Goal: Information Seeking & Learning: Learn about a topic

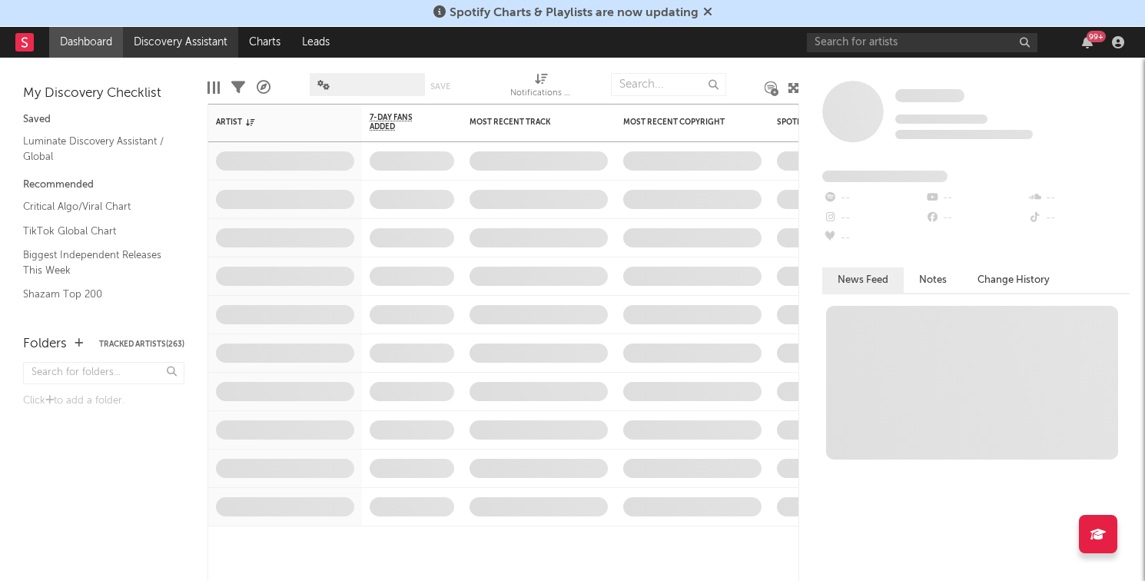
click at [181, 44] on link "Discovery Assistant" at bounding box center [180, 42] width 115 height 31
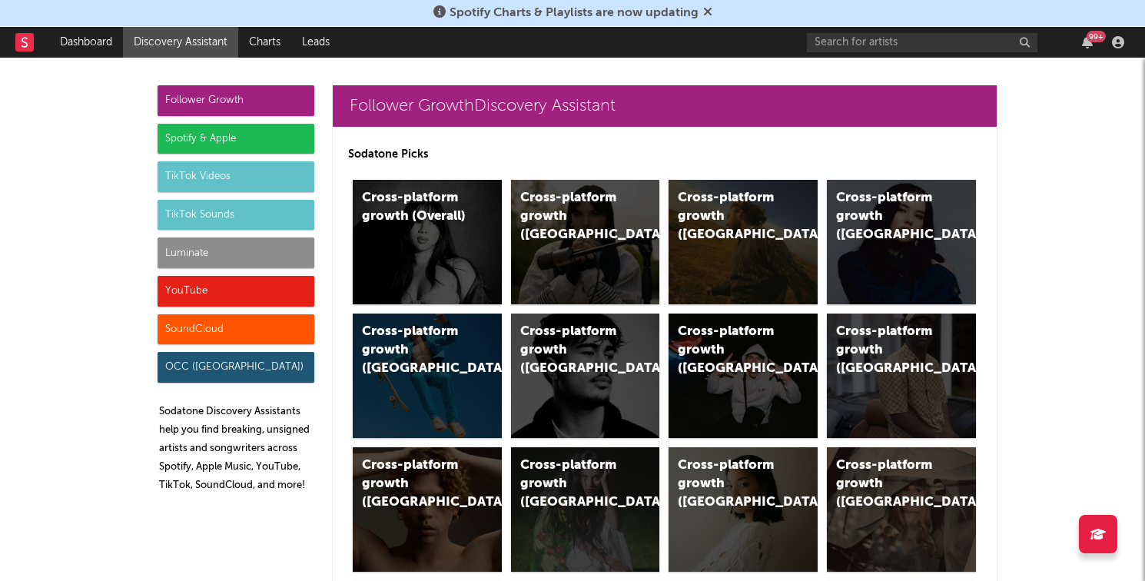
click at [189, 251] on div "Luminate" at bounding box center [235, 252] width 157 height 31
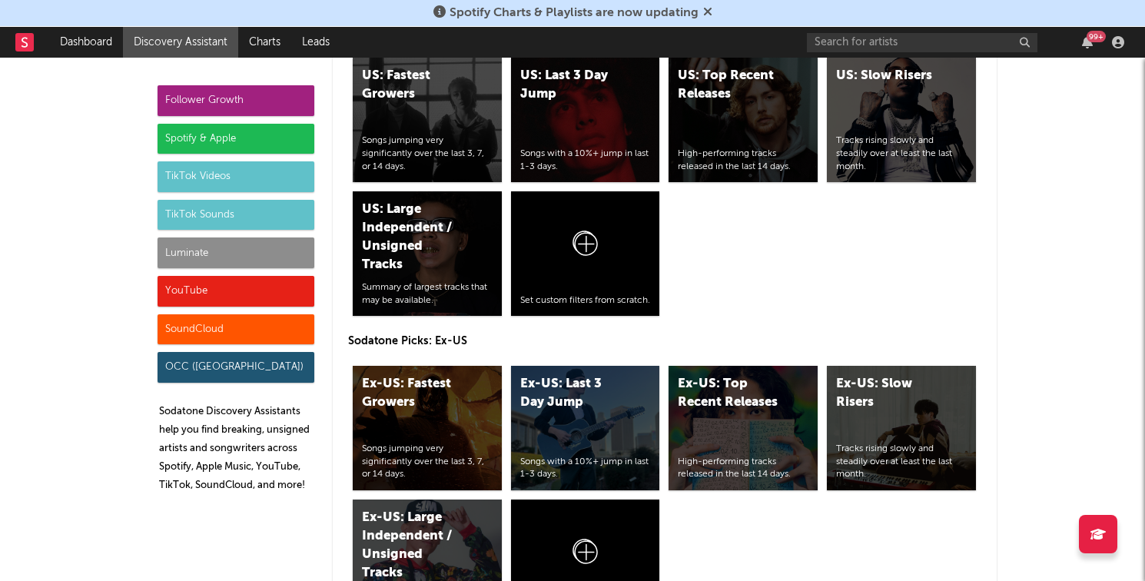
scroll to position [6999, 0]
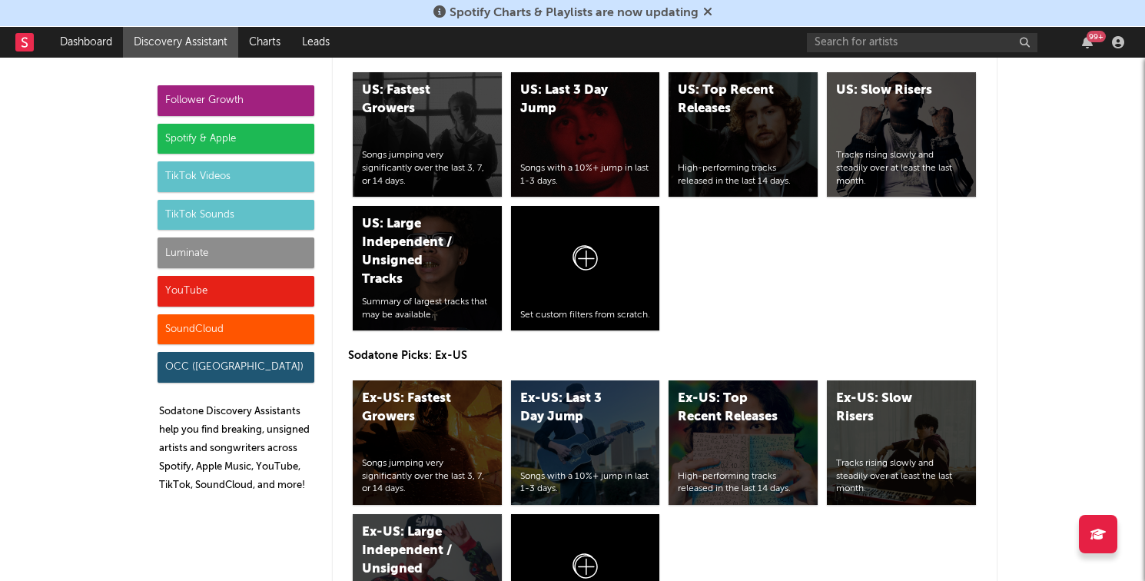
click at [290, 128] on div "Spotify & Apple" at bounding box center [235, 139] width 157 height 31
click at [231, 121] on div "Follower Growth Spotify & Apple TikTok Videos TikTok Sounds Luminate YouTube So…" at bounding box center [235, 294] width 157 height 419
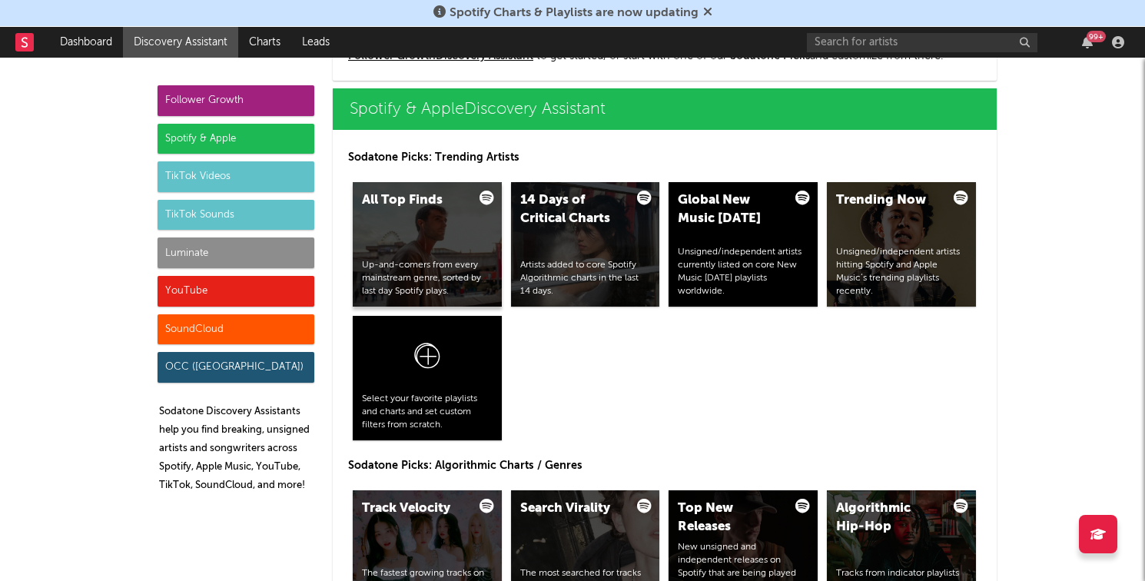
drag, startPoint x: 241, startPoint y: 144, endPoint x: 383, endPoint y: 206, distance: 154.5
click at [241, 144] on div "Spotify & Apple" at bounding box center [235, 139] width 157 height 31
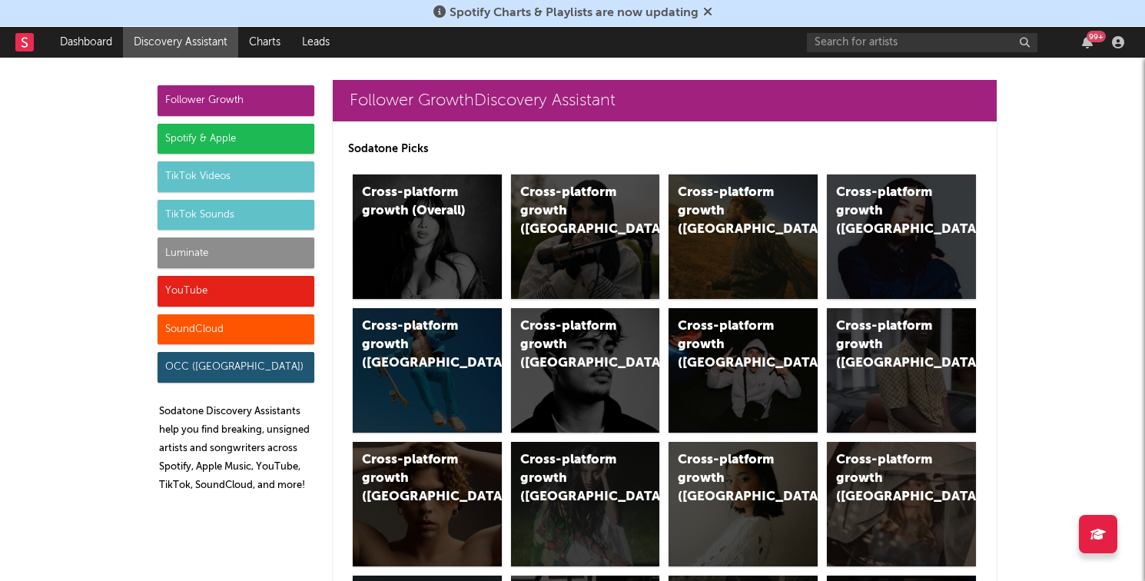
click at [201, 128] on div "Spotify & Apple" at bounding box center [235, 139] width 157 height 31
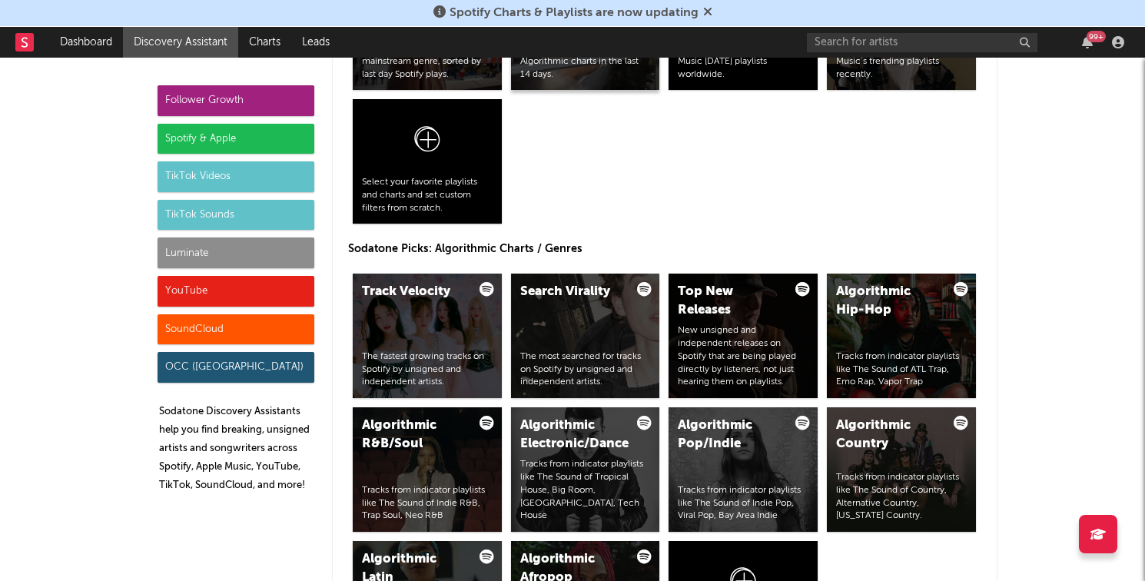
scroll to position [1747, 0]
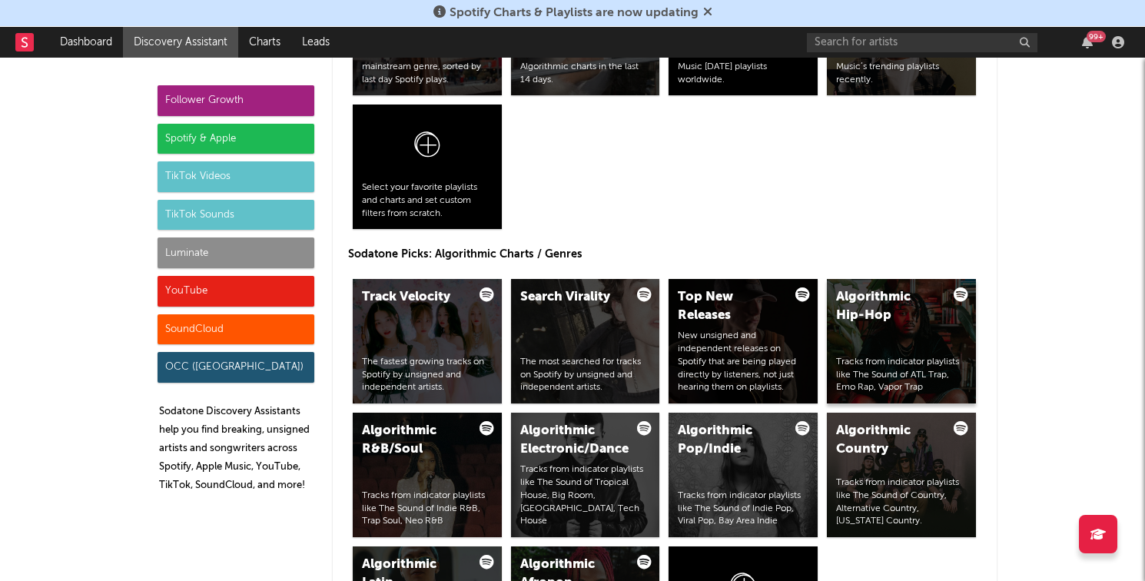
click at [862, 337] on div "Algorithmic Hip-Hop Tracks from indicator playlists like The Sound of ATL Trap,…" at bounding box center [901, 341] width 149 height 124
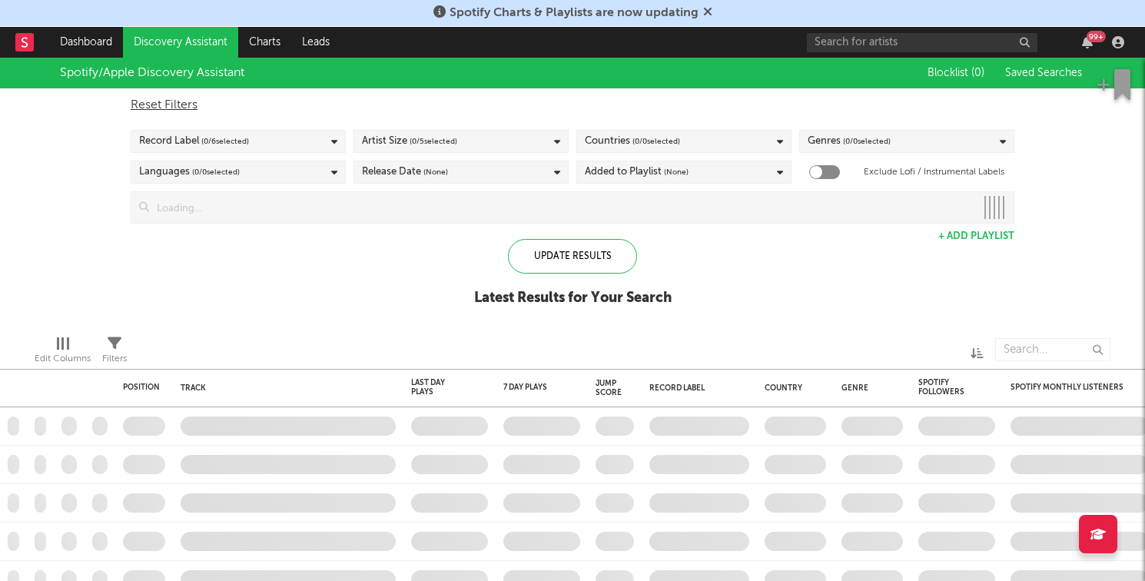
checkbox input "true"
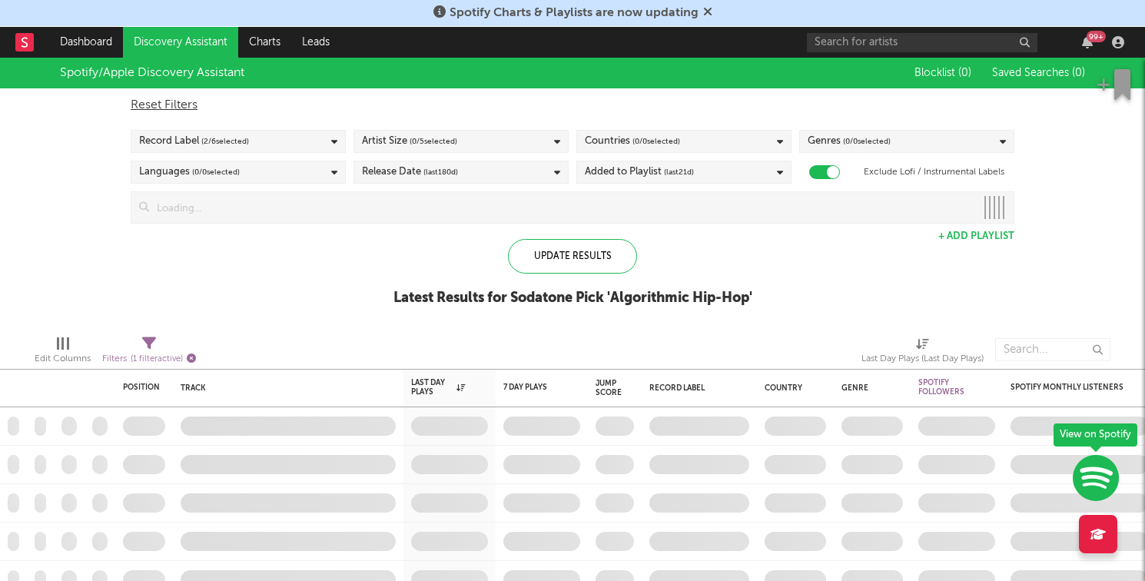
click at [189, 353] on icon "button" at bounding box center [191, 357] width 9 height 9
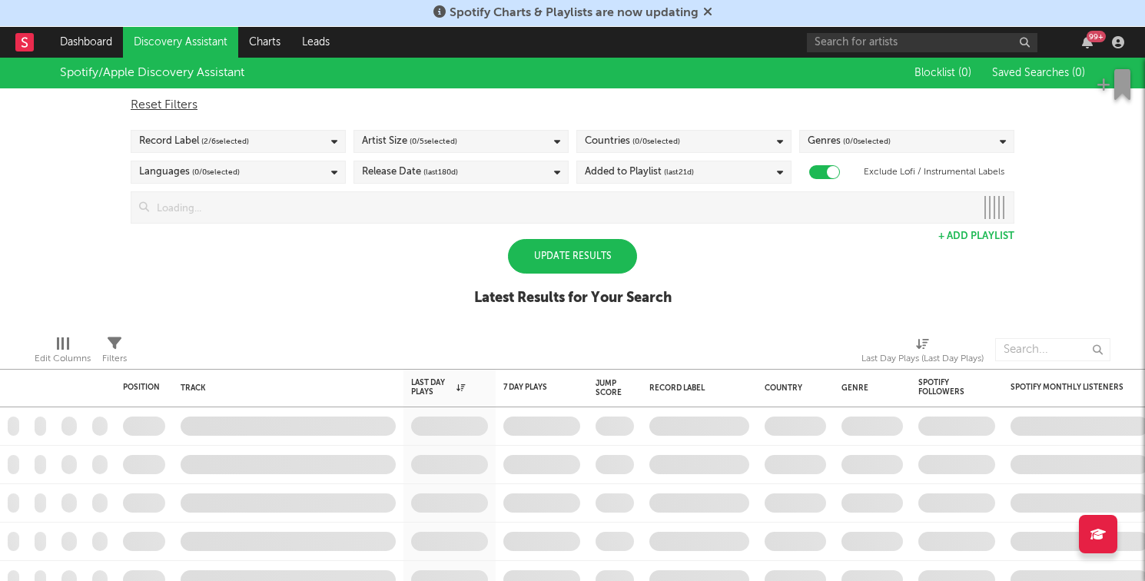
click at [554, 256] on div "Update Results" at bounding box center [572, 256] width 129 height 35
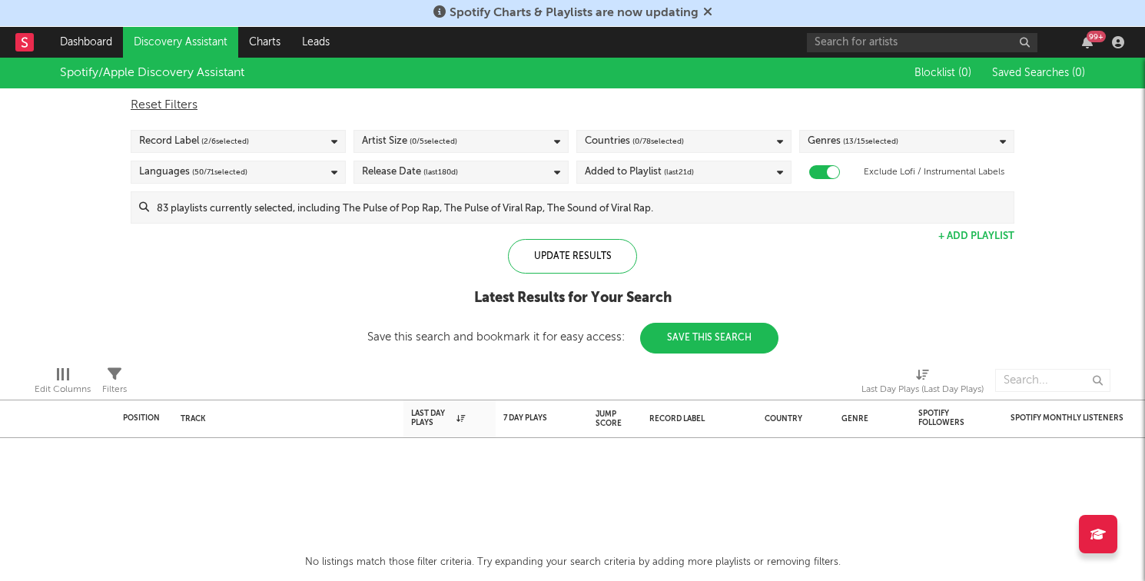
click at [605, 141] on div "Countries ( 0 / 78 selected)" at bounding box center [634, 141] width 99 height 18
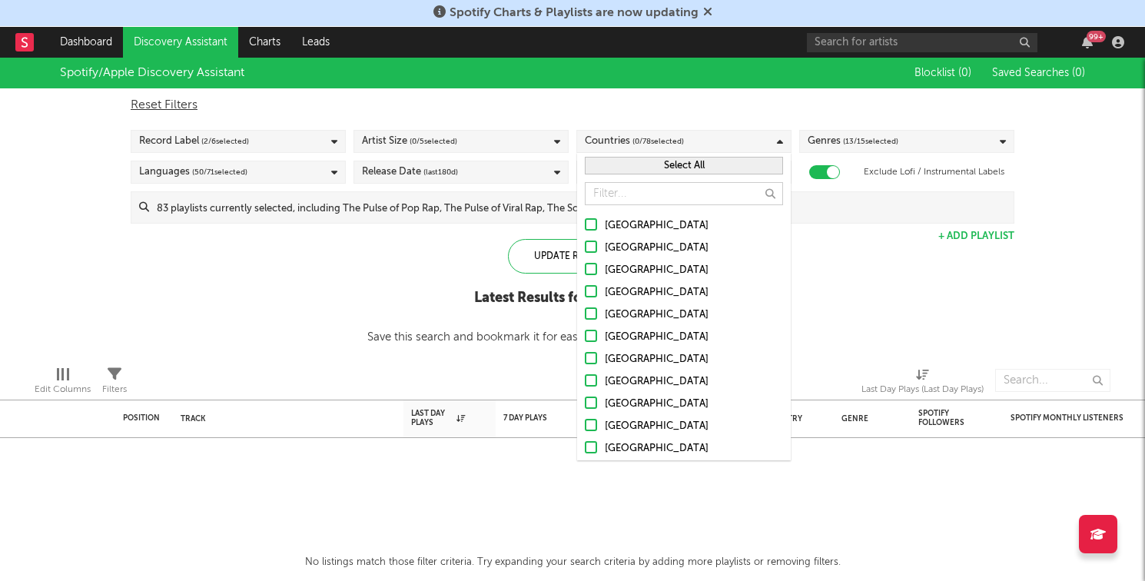
click at [631, 169] on button "Select All" at bounding box center [684, 166] width 198 height 18
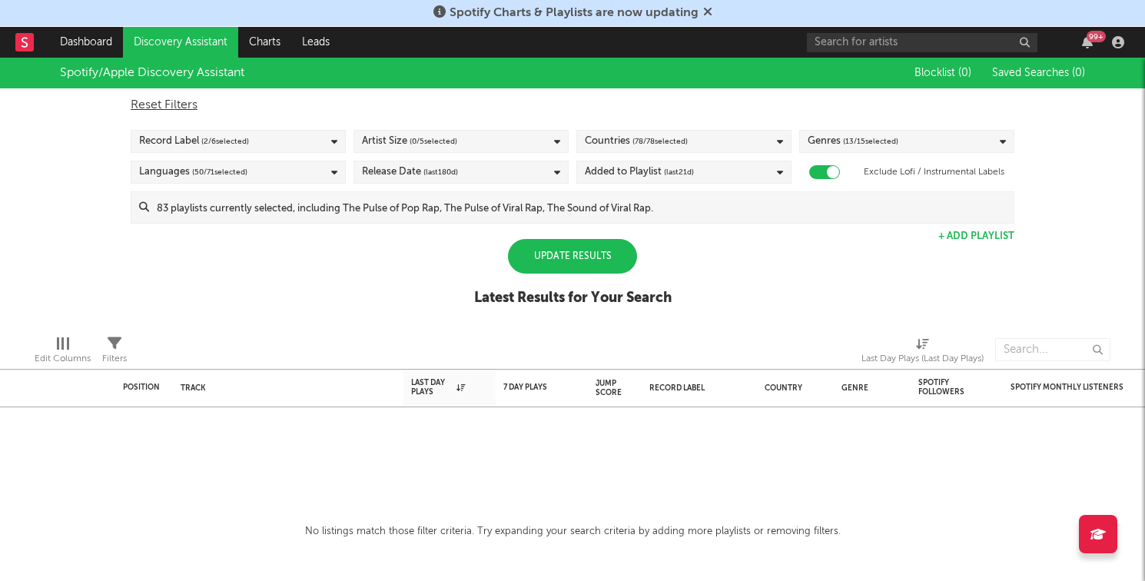
click at [550, 251] on div "Update Results" at bounding box center [572, 256] width 129 height 35
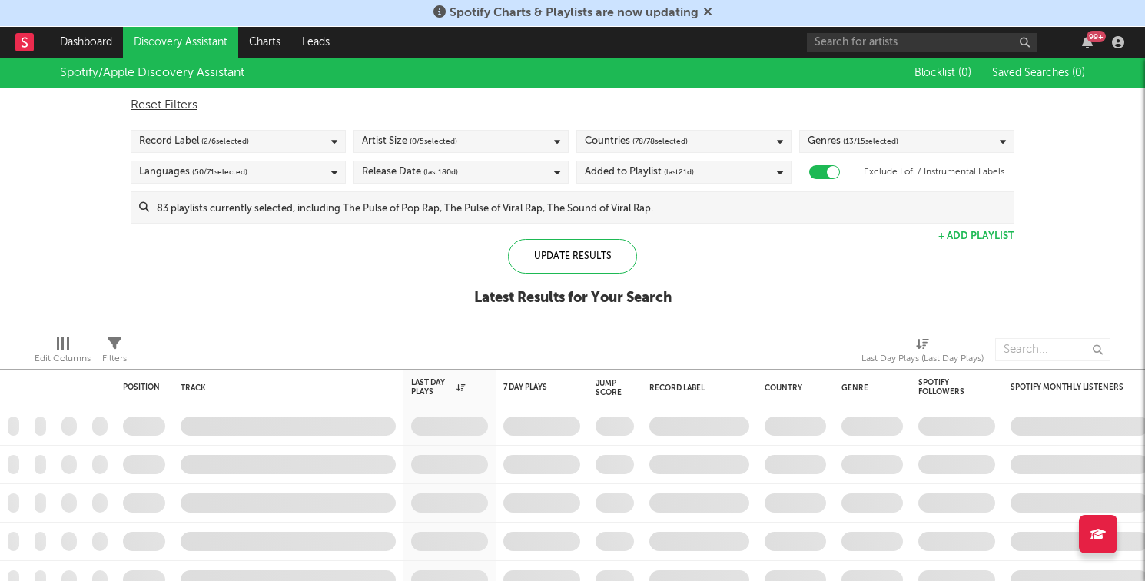
click at [490, 139] on div "Artist Size ( 0 / 5 selected)" at bounding box center [460, 141] width 215 height 23
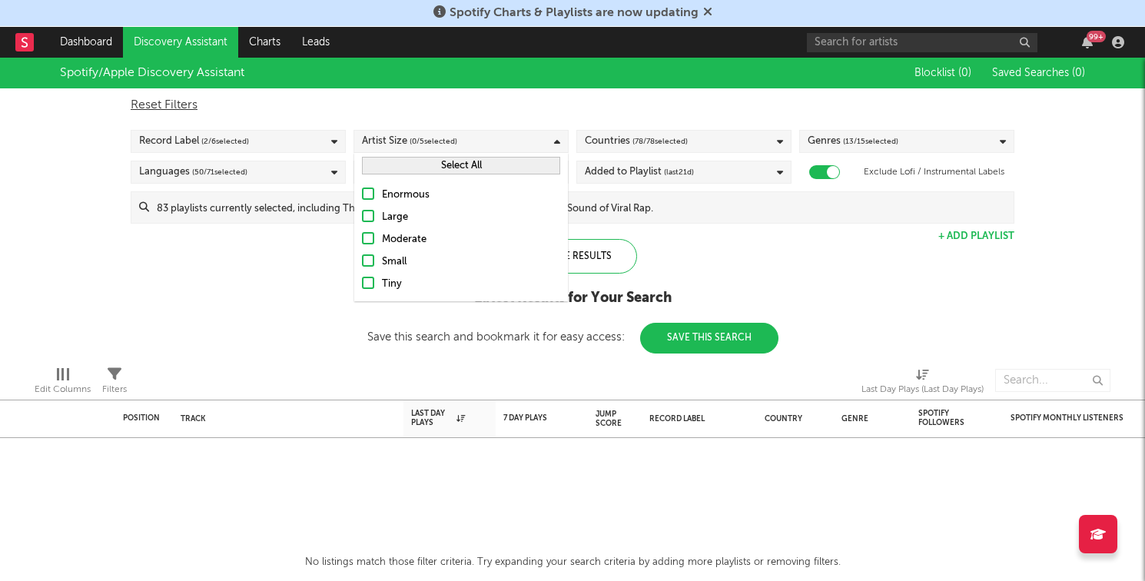
click at [472, 166] on button "Select All" at bounding box center [461, 166] width 198 height 18
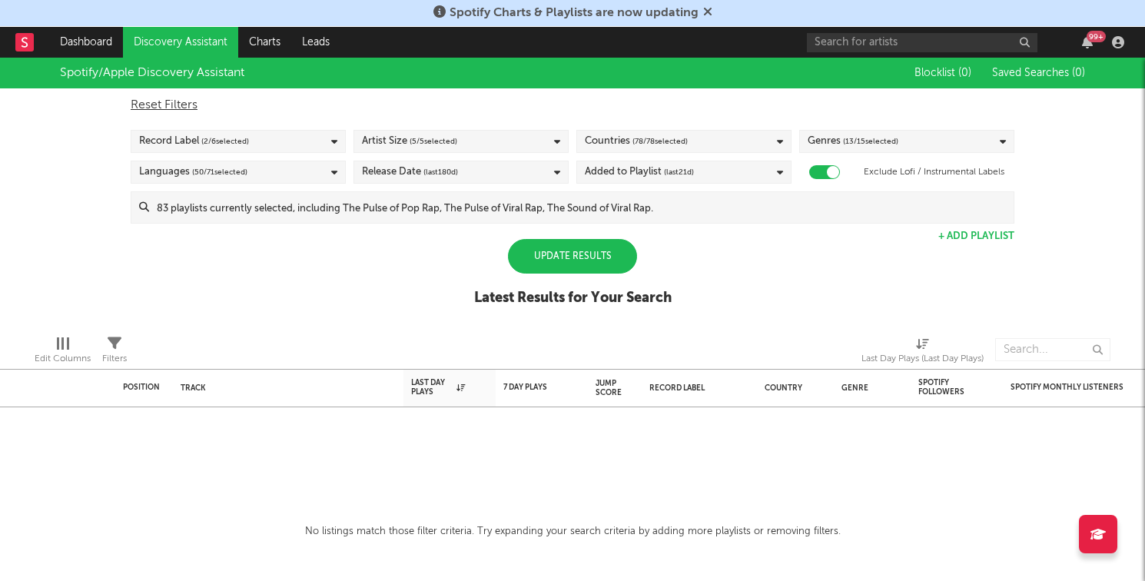
click at [598, 257] on div "Update Results" at bounding box center [572, 256] width 129 height 35
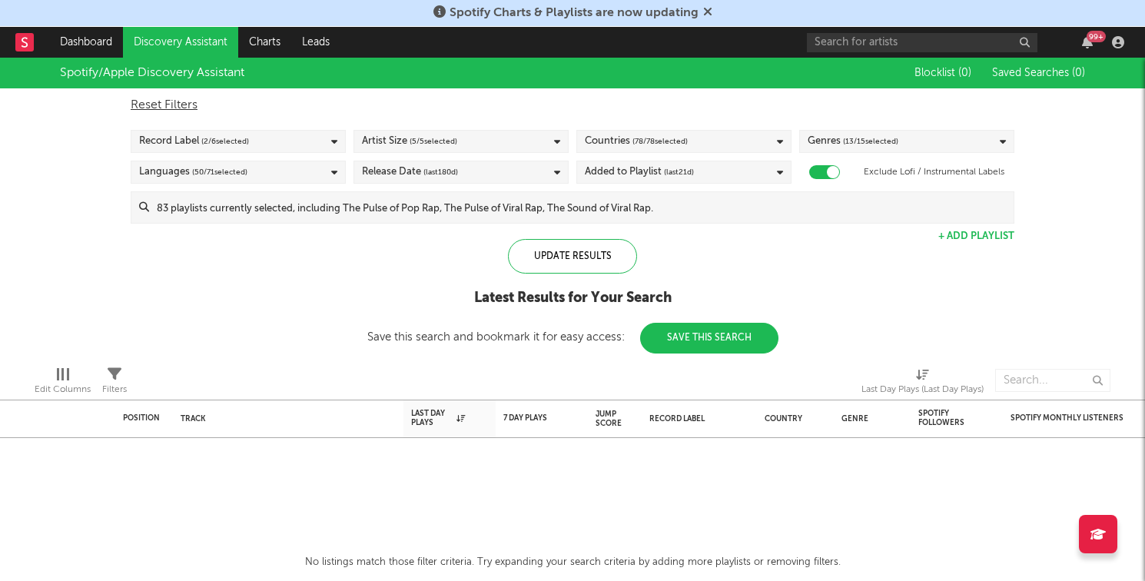
click at [380, 176] on div "Release Date (last 180 d)" at bounding box center [410, 172] width 96 height 18
click at [214, 257] on div "Spotify/Apple Discovery Assistant Blocklist ( 0 ) Saved Searches ( 0 ) Reset Fi…" at bounding box center [572, 206] width 1145 height 296
click at [238, 138] on span "( 2 / 6 selected)" at bounding box center [225, 141] width 48 height 18
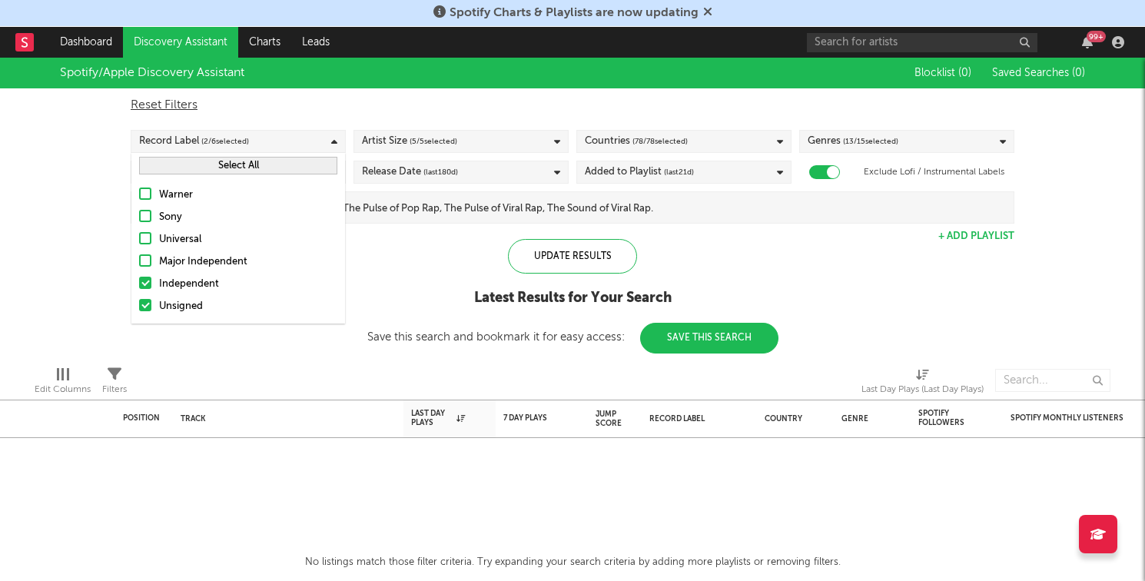
click at [208, 253] on div "Major Independent" at bounding box center [248, 262] width 178 height 18
click at [139, 253] on input "Major Independent" at bounding box center [139, 262] width 0 height 18
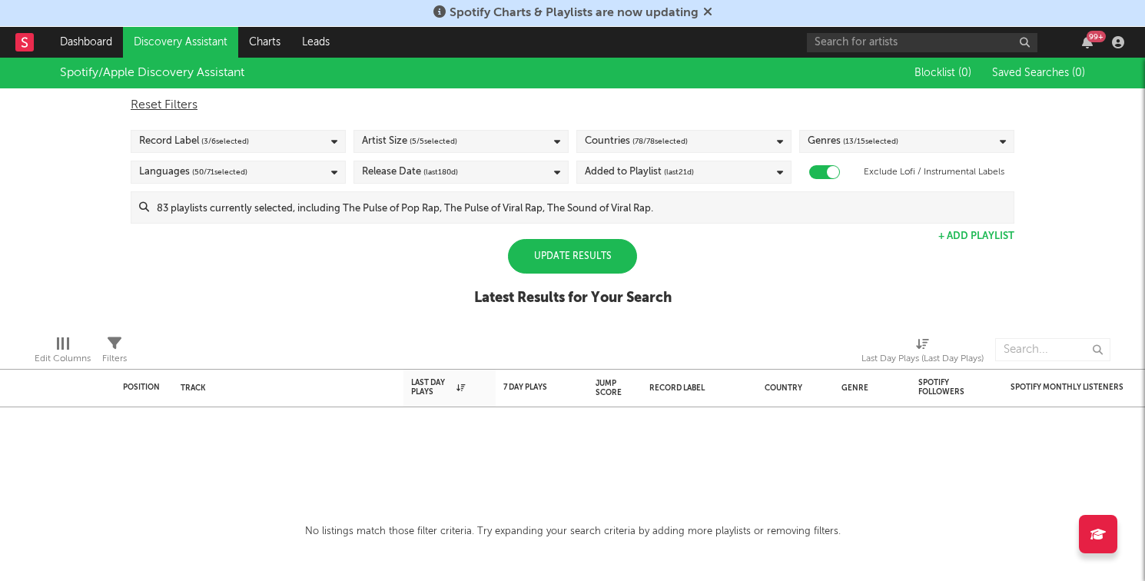
click at [513, 260] on div "Update Results" at bounding box center [572, 256] width 129 height 35
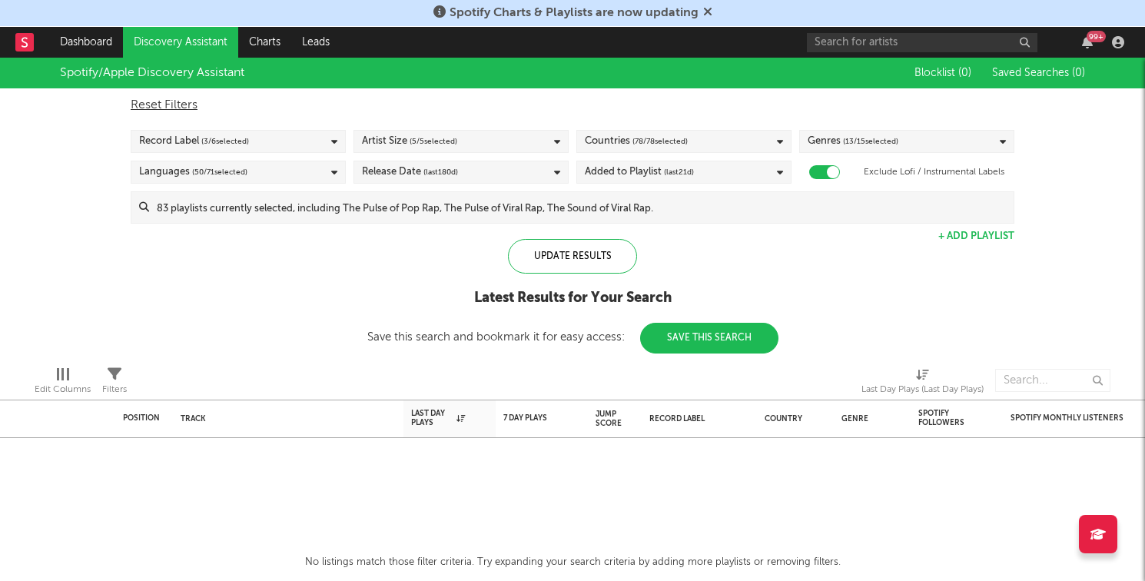
click at [710, 177] on div "Added to Playlist (last 21 d)" at bounding box center [683, 172] width 215 height 23
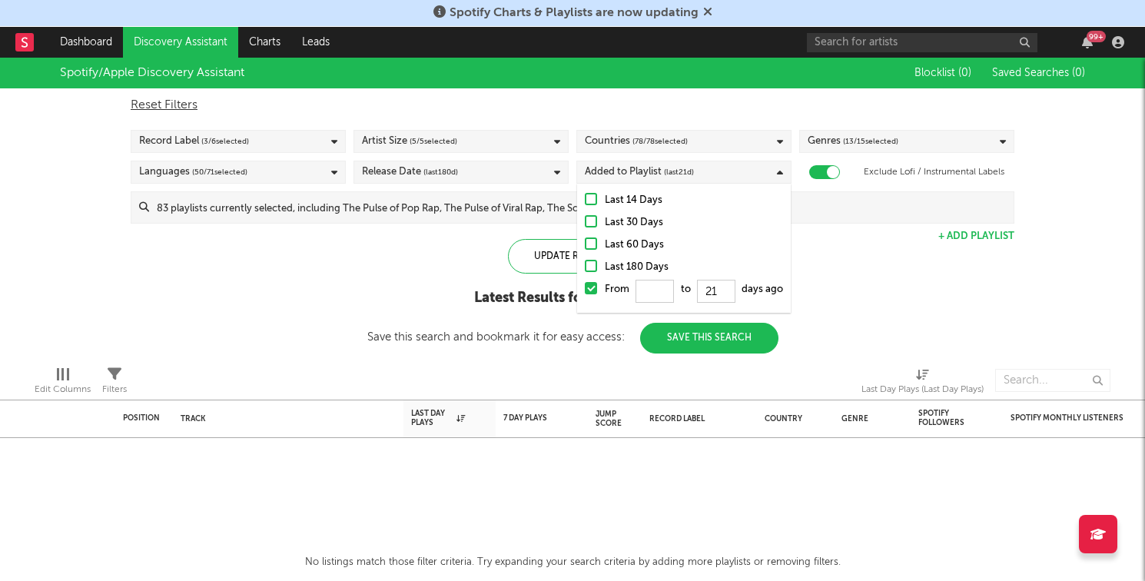
click at [644, 266] on div "Last 180 Days" at bounding box center [694, 267] width 178 height 18
click at [585, 266] on input "Last 180 Days" at bounding box center [585, 267] width 0 height 18
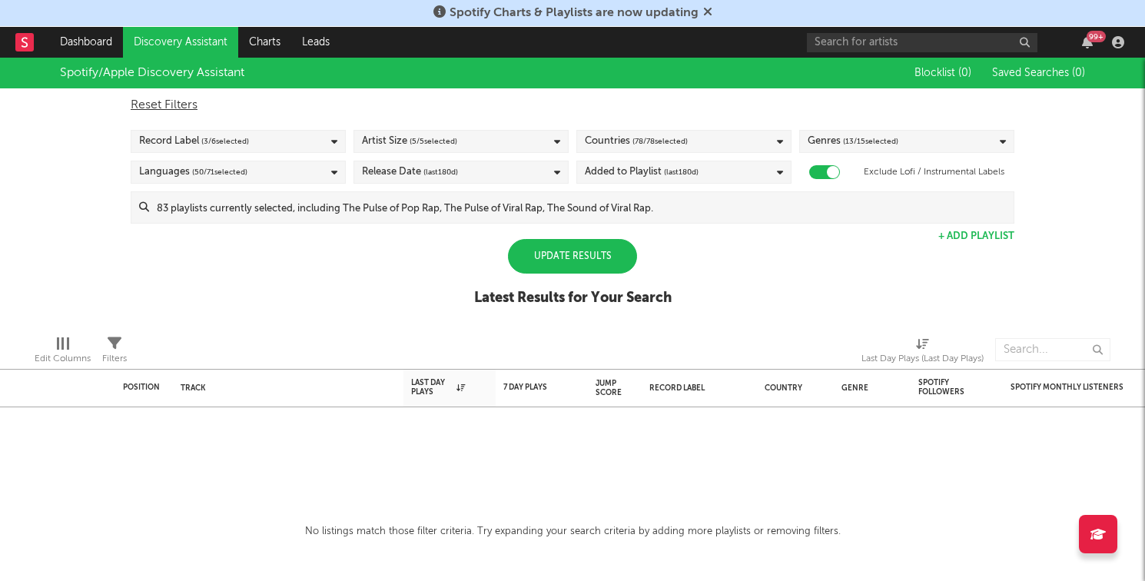
click at [552, 331] on div at bounding box center [678, 349] width 344 height 38
click at [559, 251] on div "Update Results" at bounding box center [572, 256] width 129 height 35
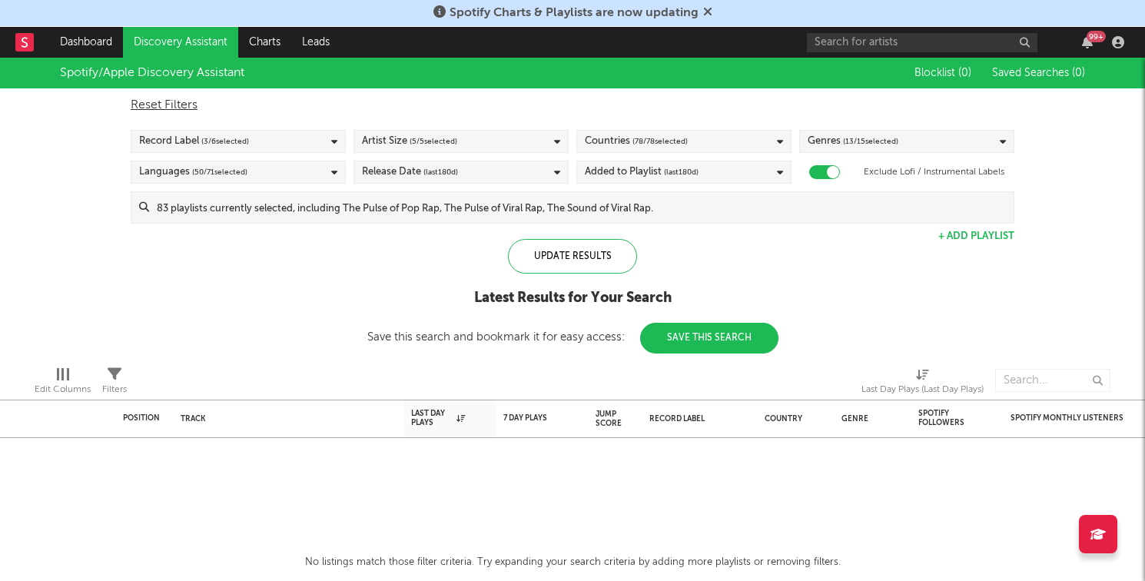
click at [856, 142] on span "( 13 / 15 selected)" at bounding box center [870, 141] width 55 height 18
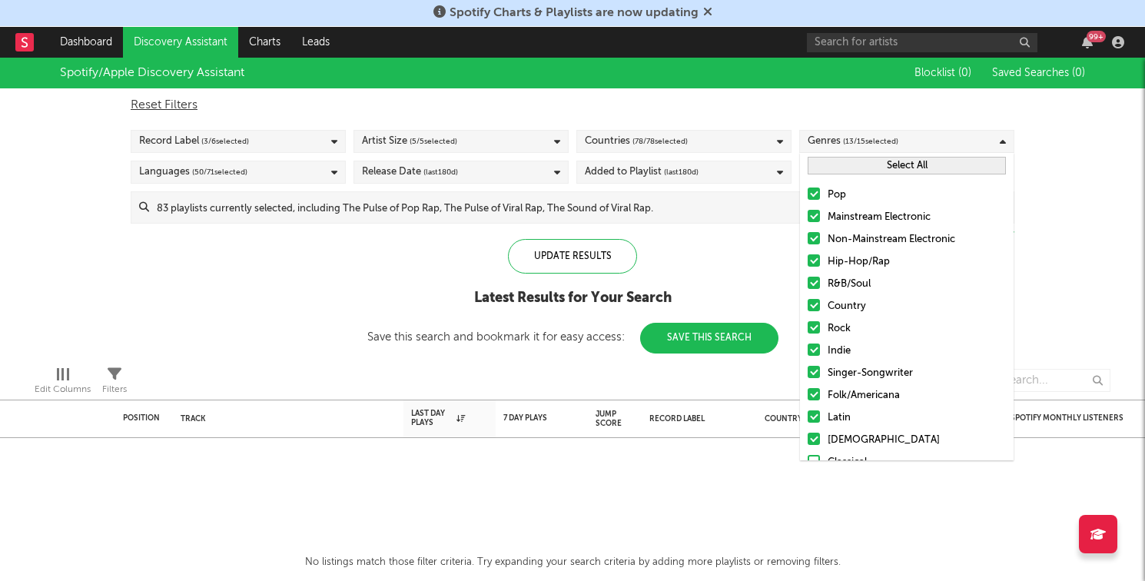
click at [856, 142] on span "( 13 / 15 selected)" at bounding box center [870, 141] width 55 height 18
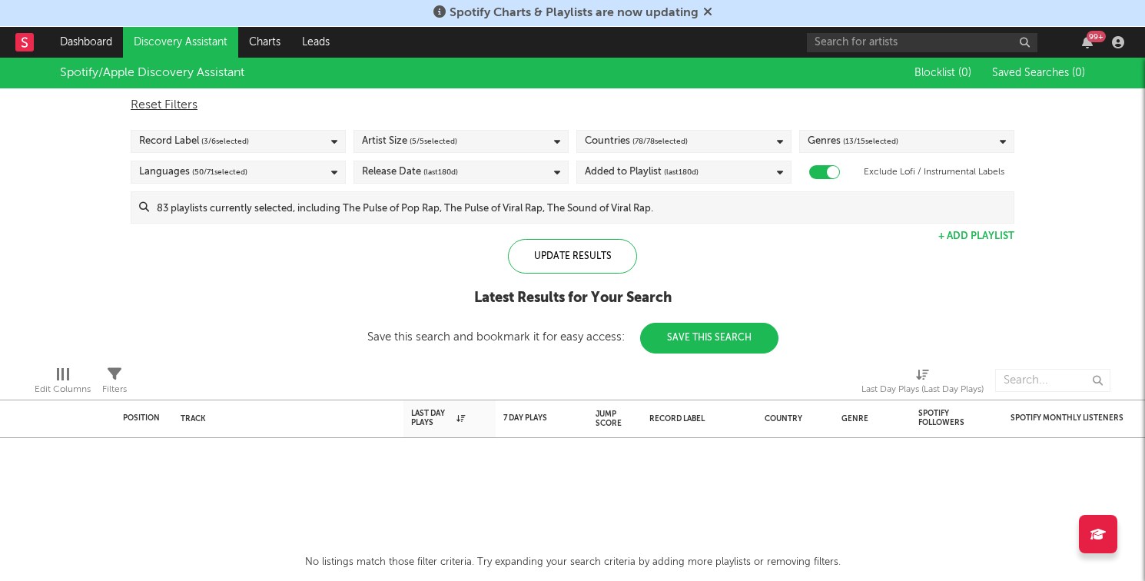
click at [285, 176] on div "Languages ( 50 / 71 selected)" at bounding box center [238, 172] width 215 height 23
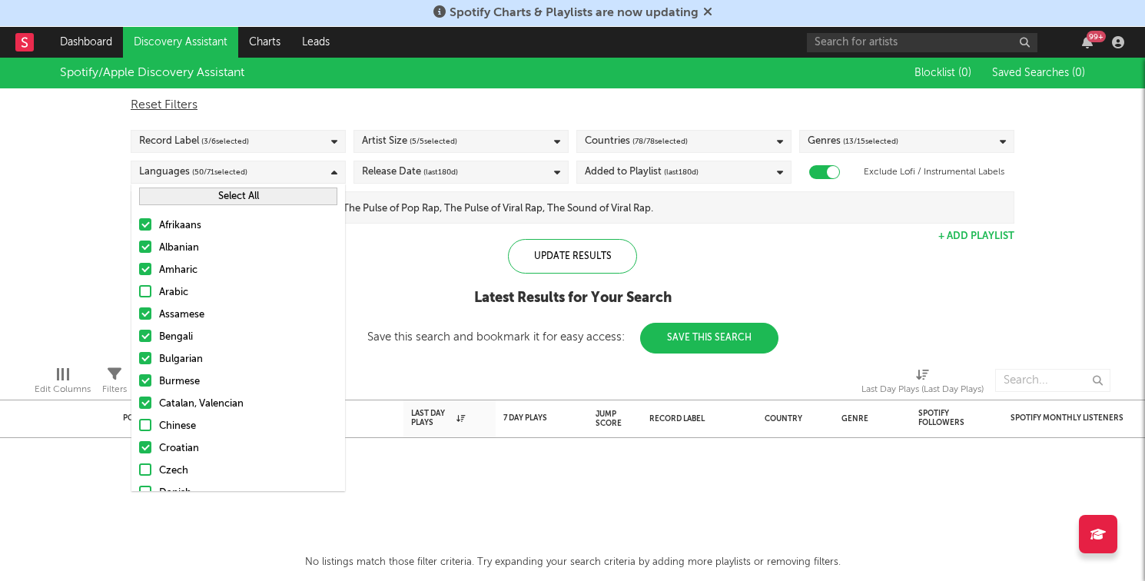
click at [272, 189] on button "Select All" at bounding box center [238, 196] width 198 height 18
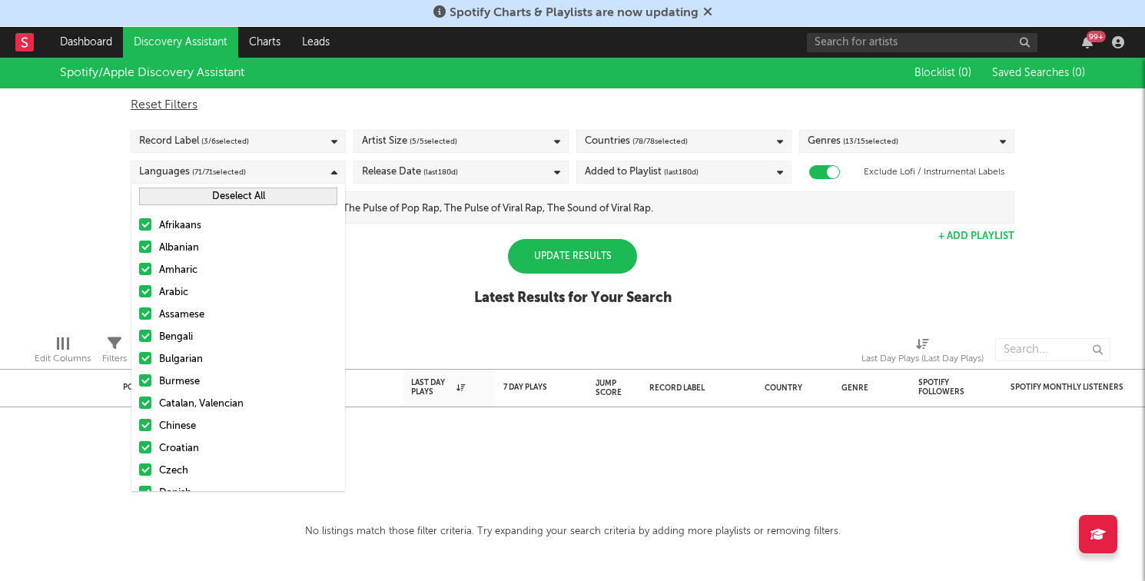
click at [575, 253] on div "Update Results" at bounding box center [572, 256] width 129 height 35
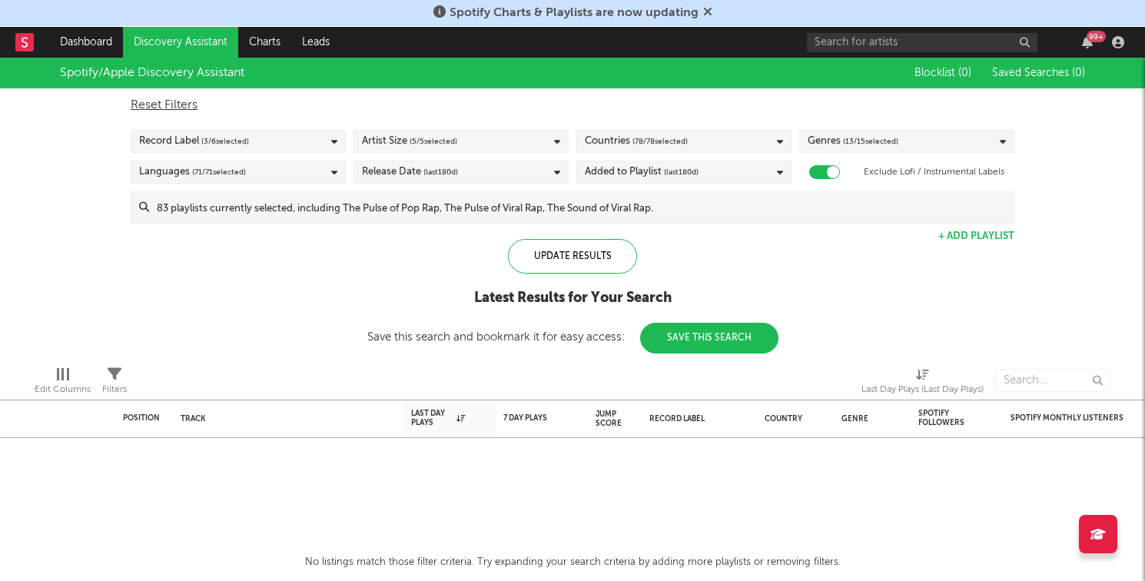
click at [727, 343] on button "Save This Search" at bounding box center [709, 338] width 138 height 31
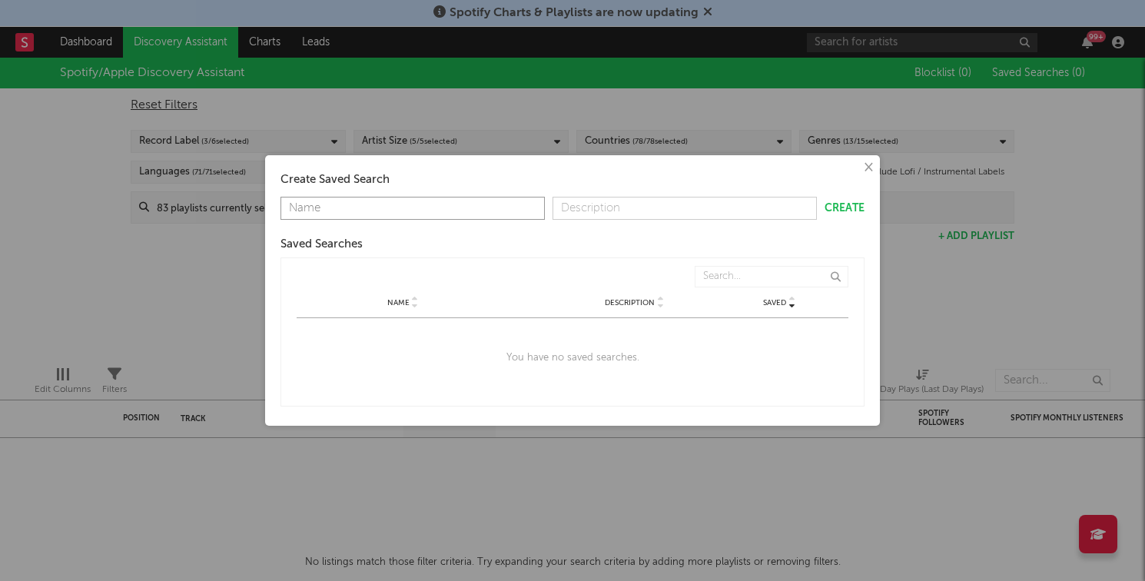
click at [378, 94] on div "× Create Saved Search Create Saved Searches Saved Name Description Saved Name D…" at bounding box center [572, 290] width 1145 height 581
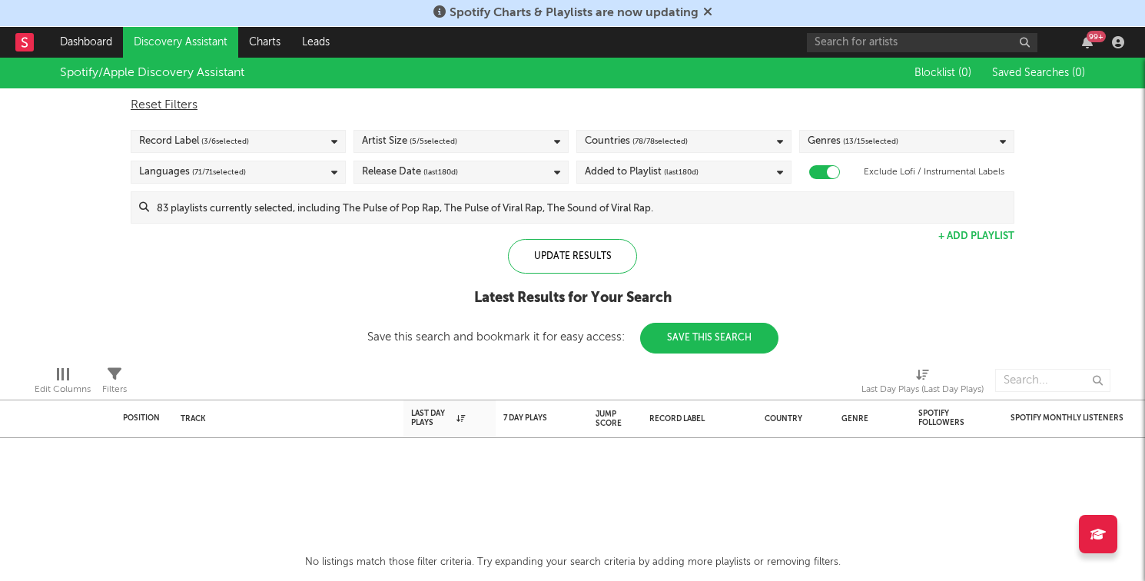
click at [158, 33] on link "Discovery Assistant" at bounding box center [180, 42] width 115 height 31
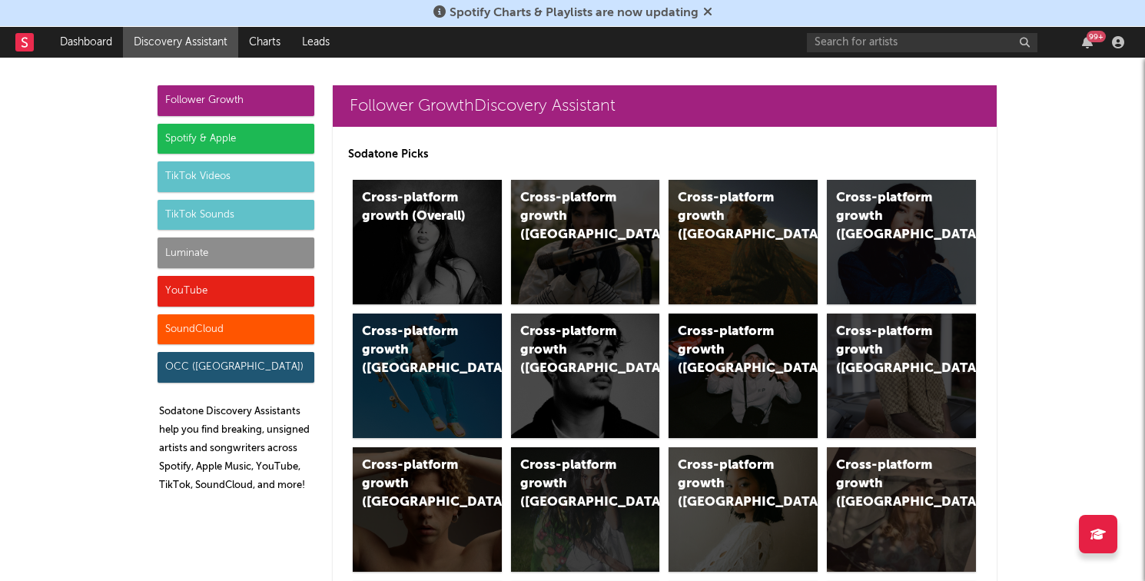
click at [230, 147] on div "Spotify & Apple" at bounding box center [235, 139] width 157 height 31
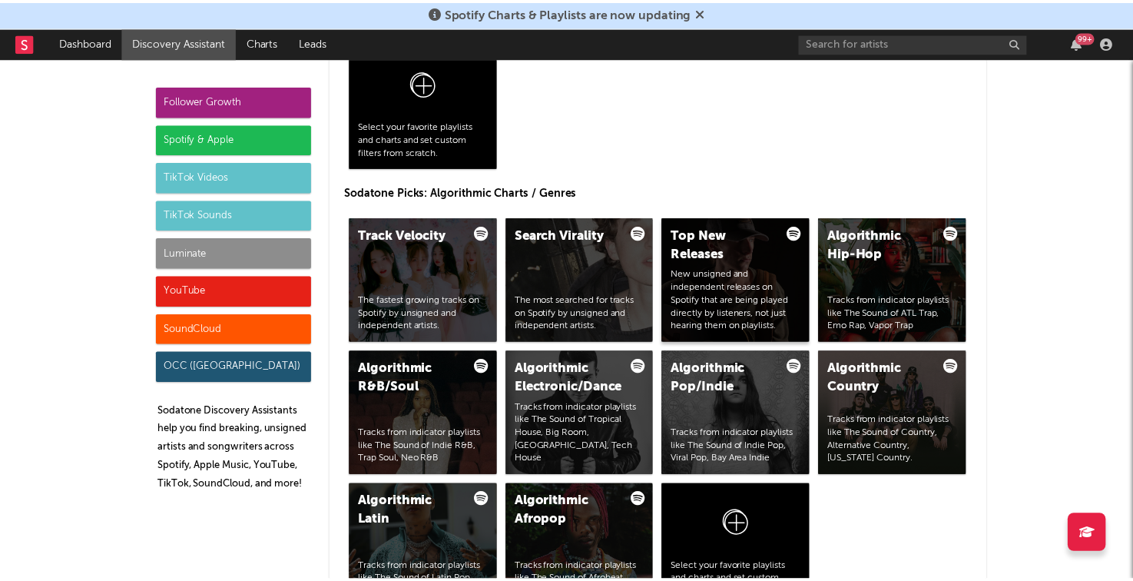
scroll to position [1848, 0]
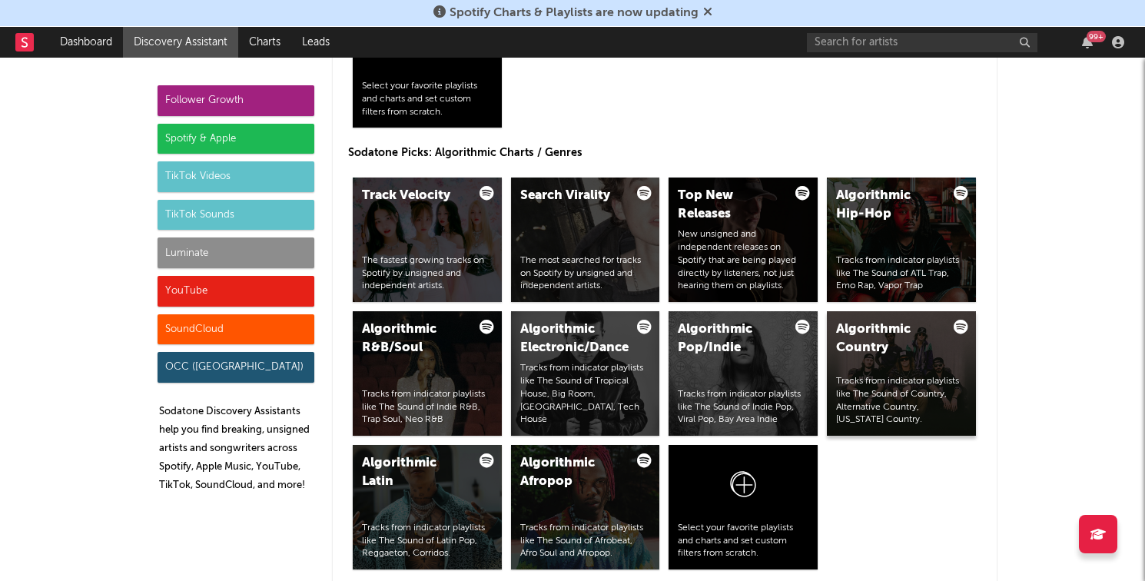
click at [847, 372] on div "Algorithmic Country Tracks from indicator playlists like The Sound of Country, …" at bounding box center [901, 373] width 149 height 124
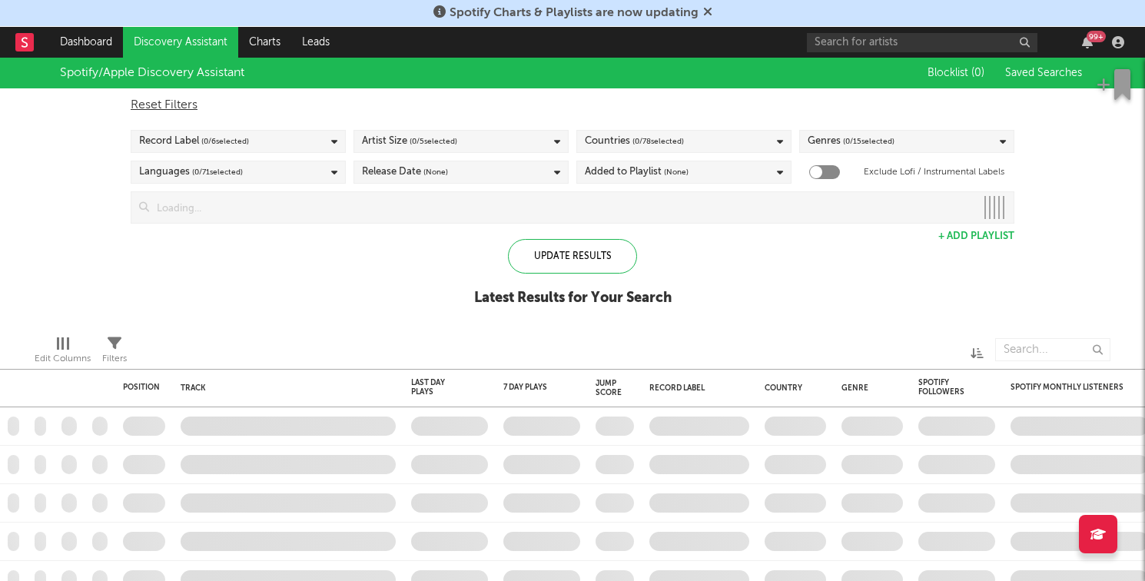
checkbox input "true"
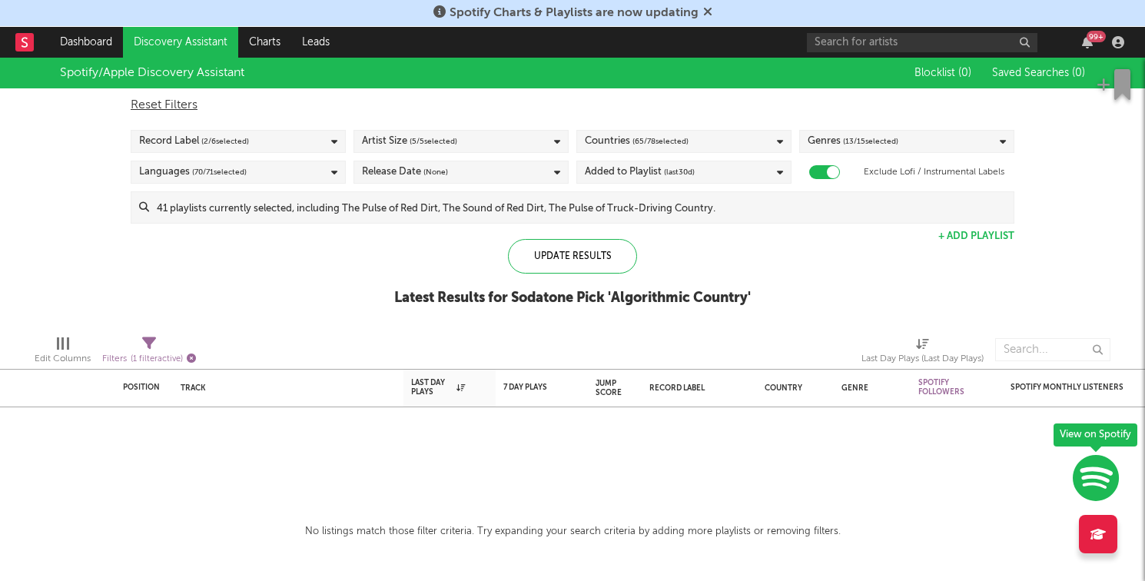
click at [191, 353] on icon "button" at bounding box center [191, 357] width 9 height 9
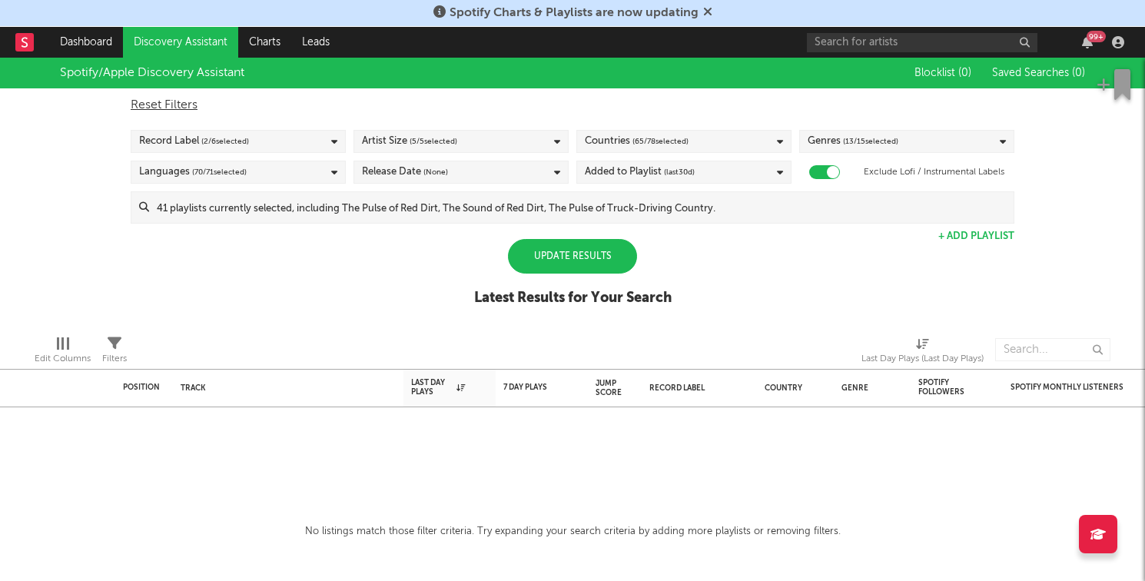
click at [504, 277] on div "Update Results Latest Results for Your Search" at bounding box center [572, 281] width 197 height 84
click at [522, 274] on div "Update Results Latest Results for Your Search" at bounding box center [572, 281] width 197 height 84
click at [562, 251] on div "Update Results" at bounding box center [572, 256] width 129 height 35
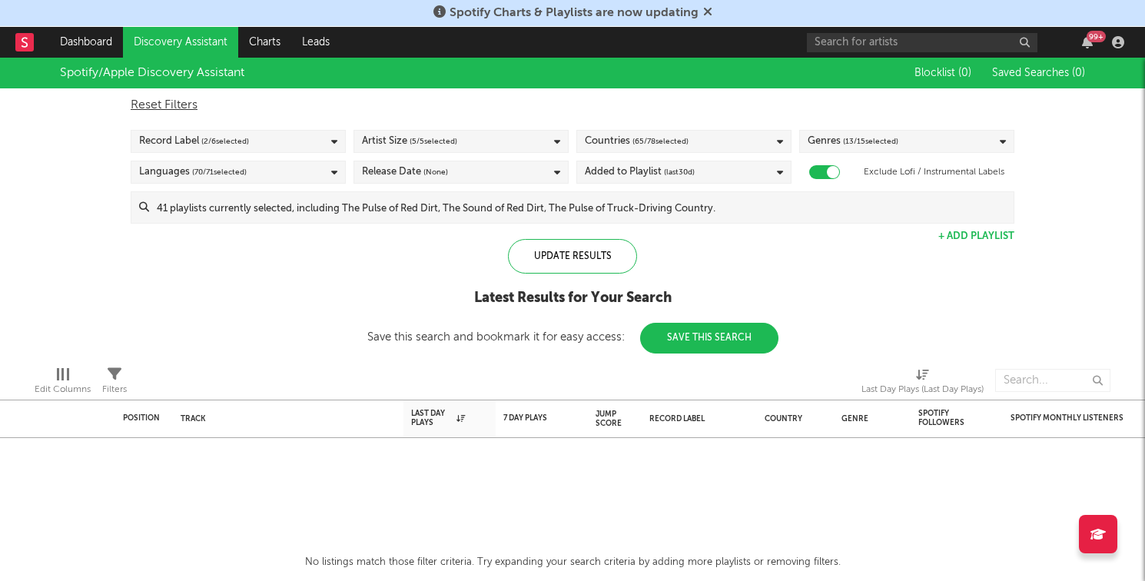
click at [471, 168] on div "Release Date (None)" at bounding box center [460, 172] width 215 height 23
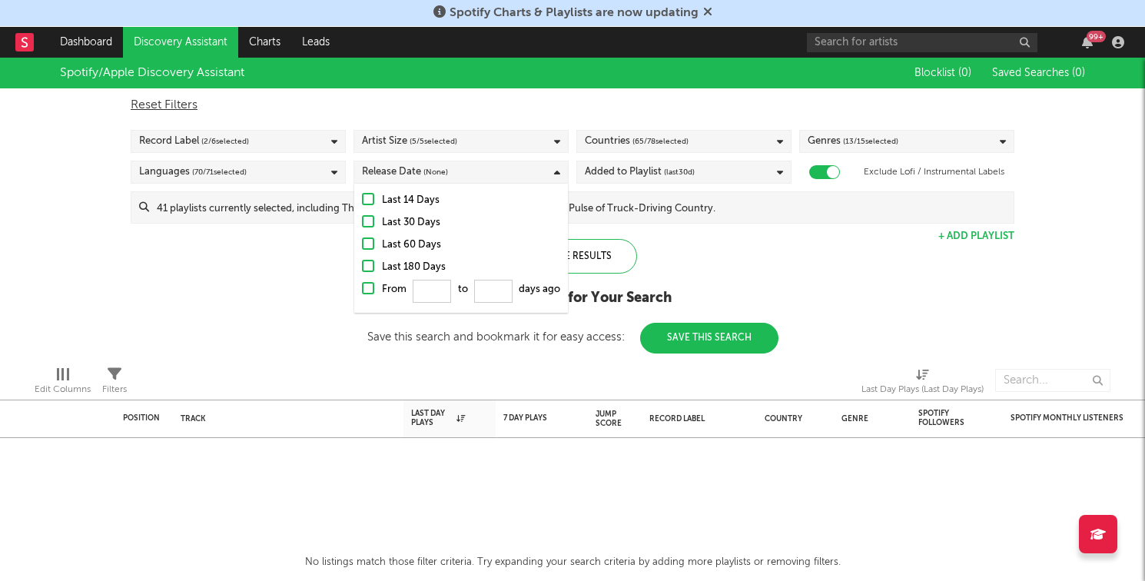
click at [419, 261] on div "Last 180 Days" at bounding box center [471, 267] width 178 height 18
click at [362, 261] on input "Last 180 Days" at bounding box center [362, 267] width 0 height 18
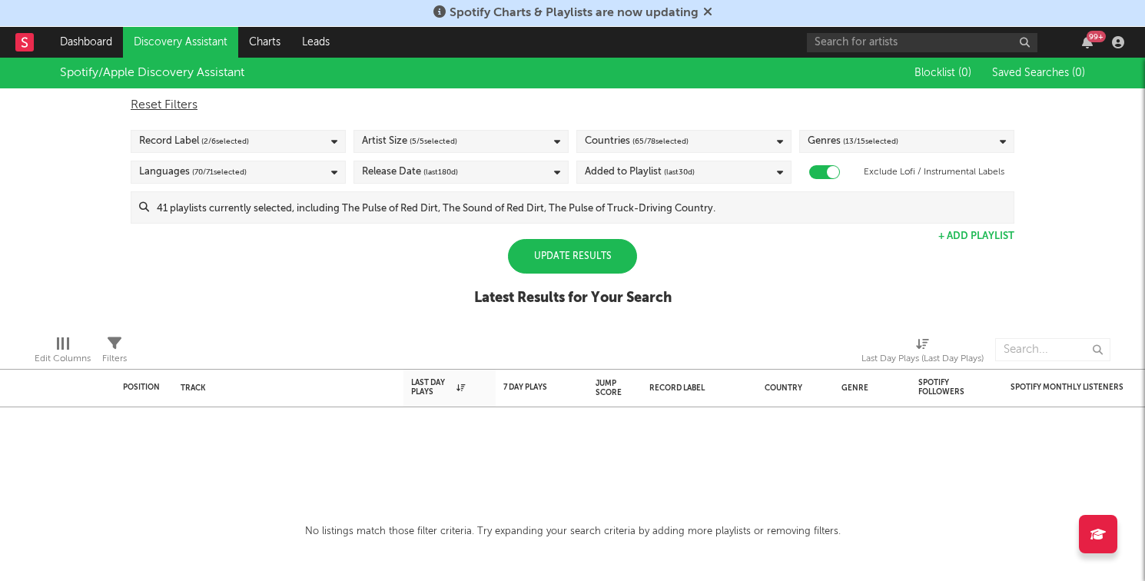
click at [611, 257] on div "Update Results" at bounding box center [572, 256] width 129 height 35
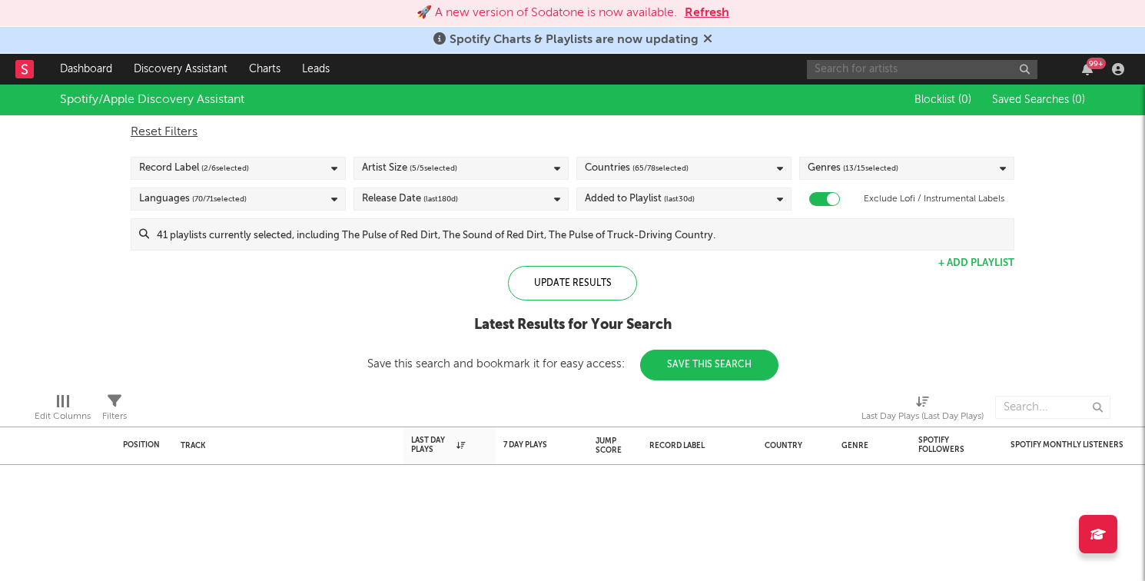
click at [845, 64] on input "text" at bounding box center [922, 69] width 230 height 19
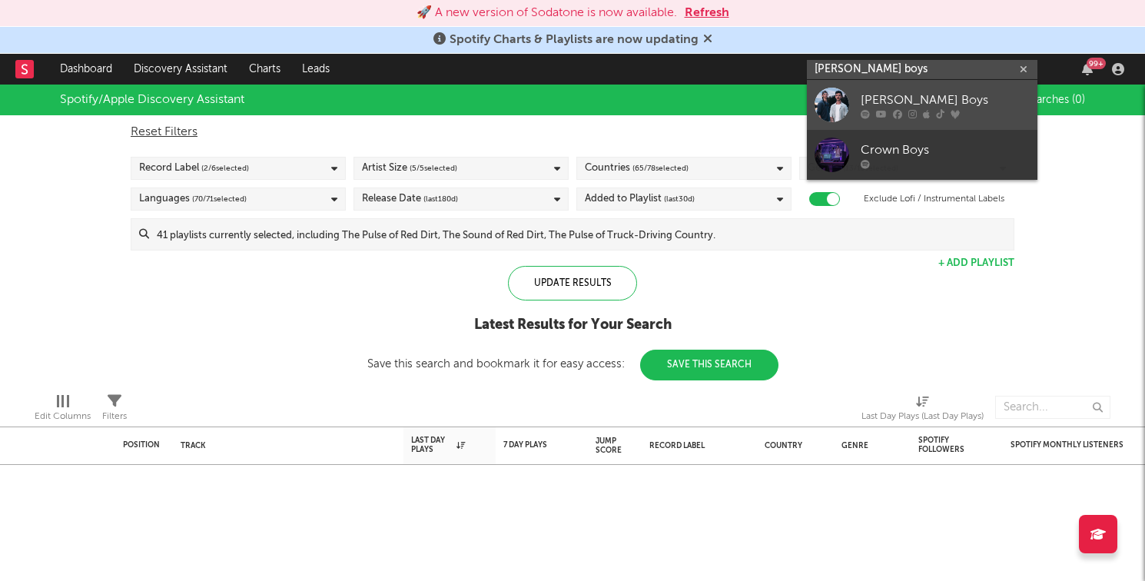
type input "[PERSON_NAME] boys"
click at [863, 94] on div "[PERSON_NAME] Boys" at bounding box center [944, 100] width 169 height 18
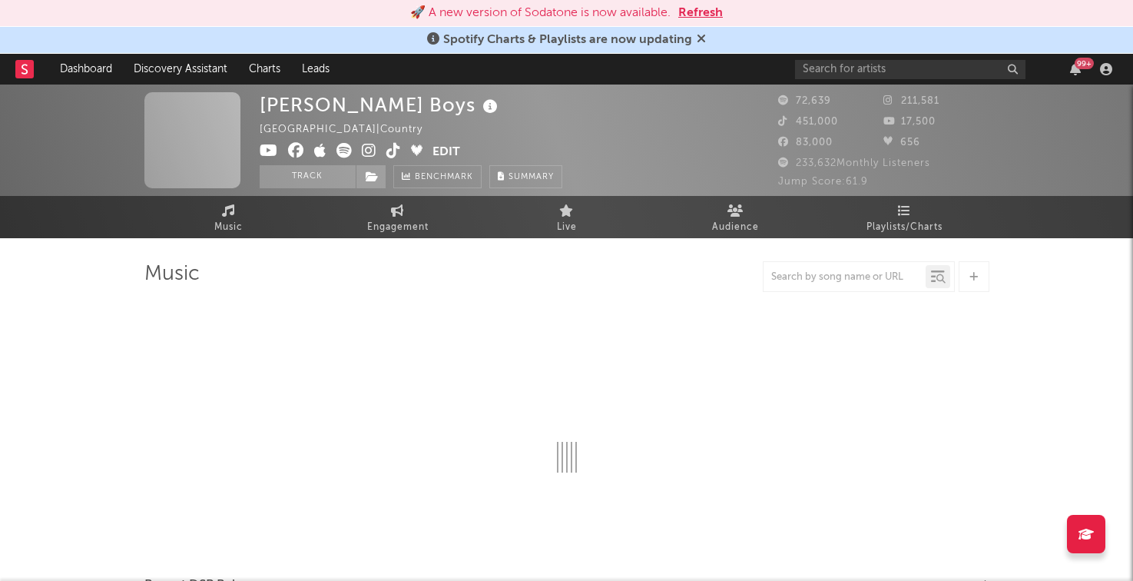
select select "6m"
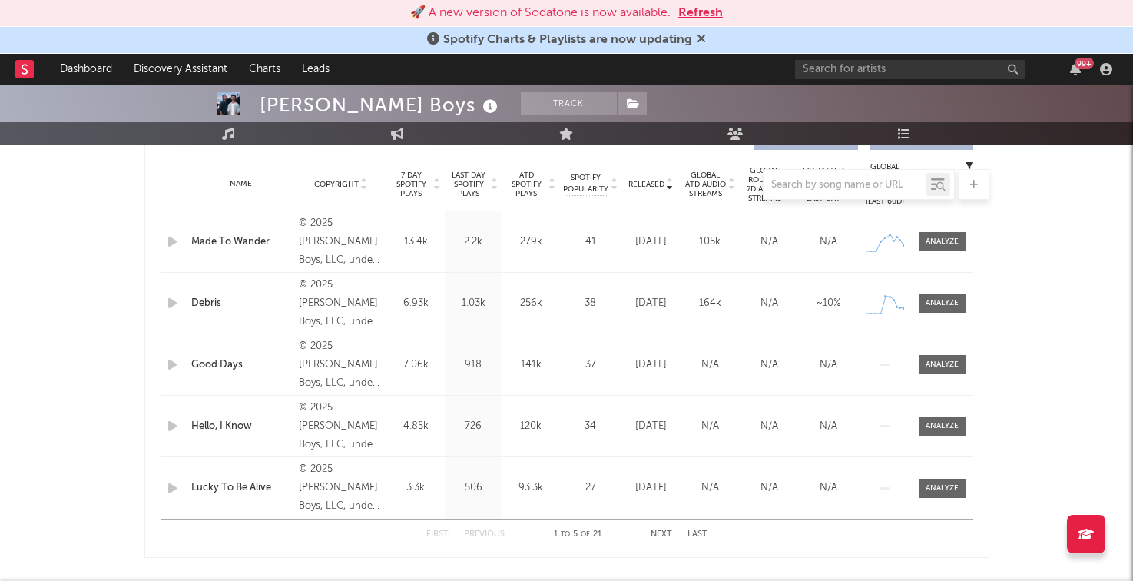
scroll to position [625, 0]
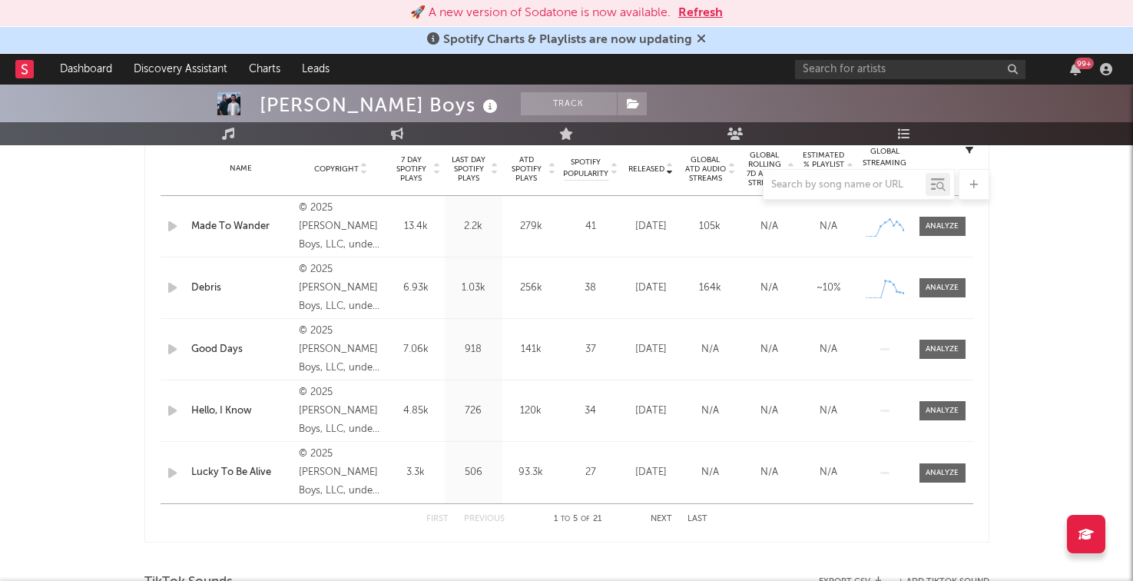
click at [659, 516] on button "Next" at bounding box center [662, 519] width 22 height 8
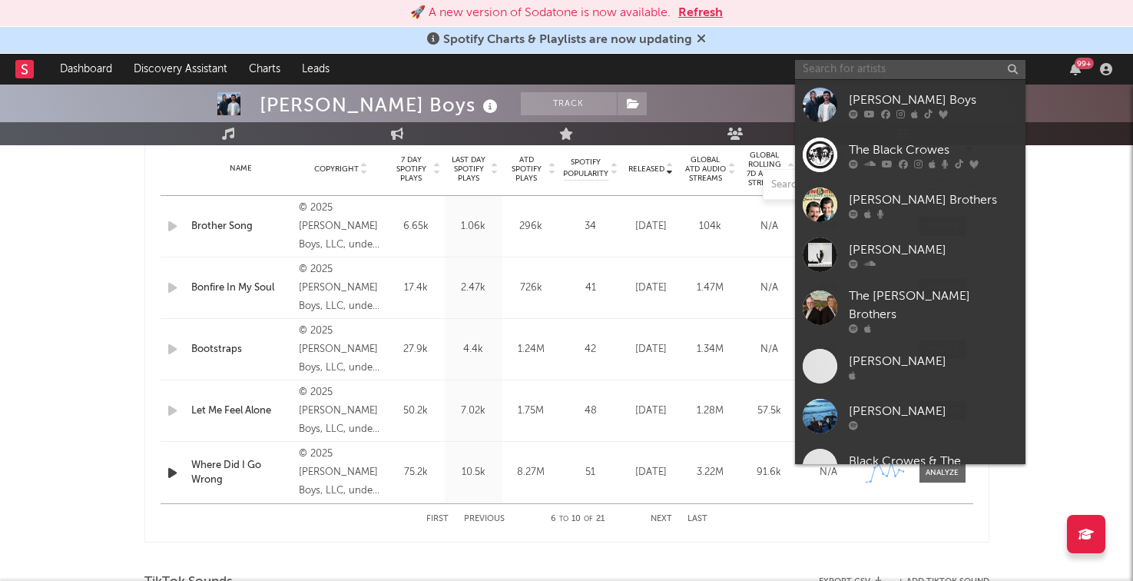
click at [854, 63] on input "text" at bounding box center [910, 69] width 230 height 19
paste input "Heygwuapo"
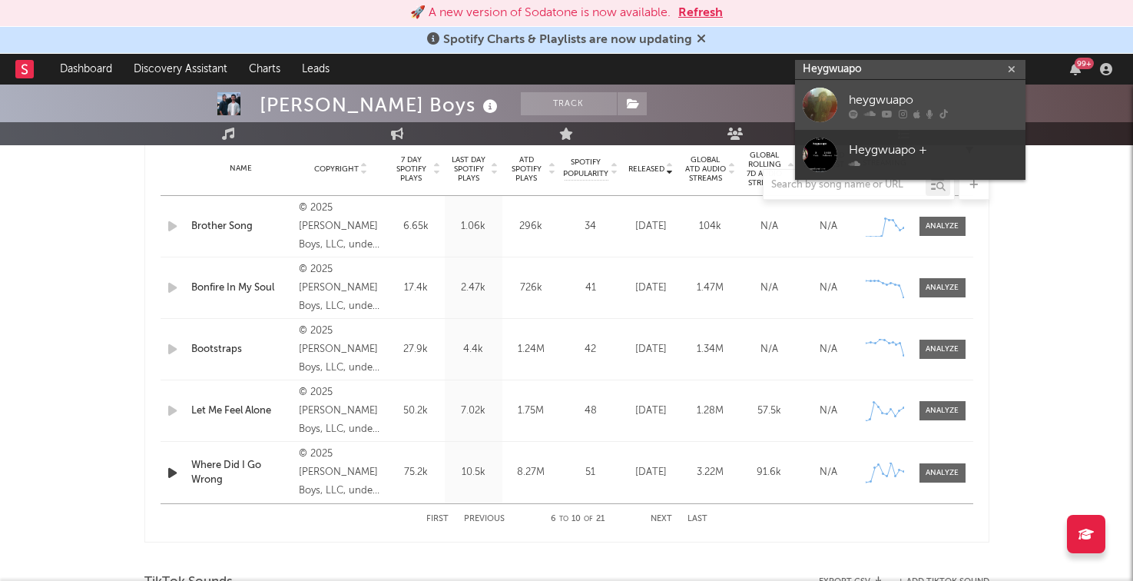
type input "Heygwuapo"
click at [883, 104] on div "heygwuapo" at bounding box center [933, 100] width 169 height 18
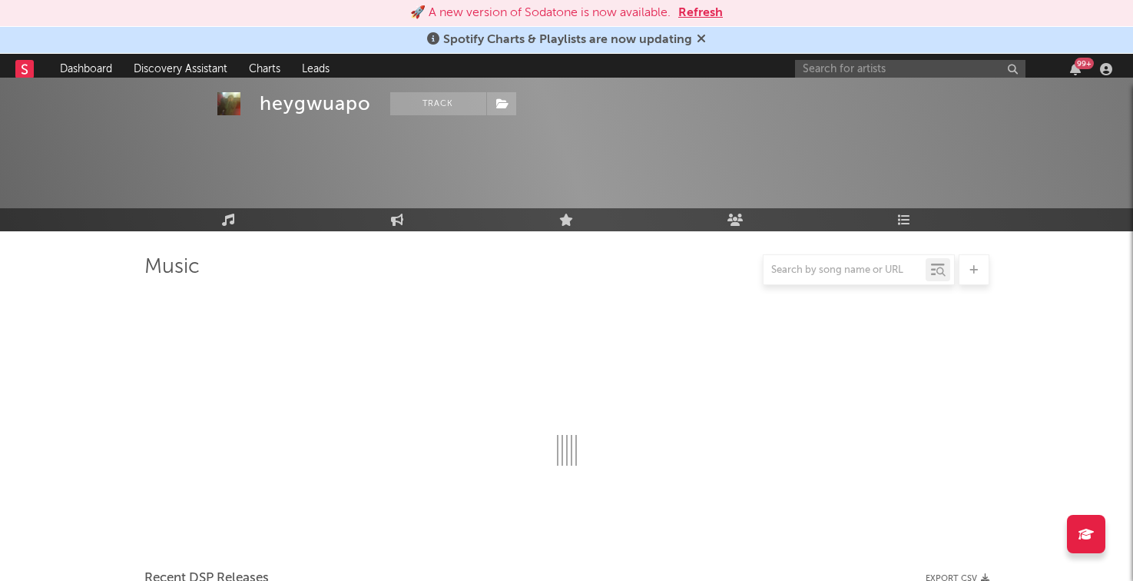
scroll to position [625, 0]
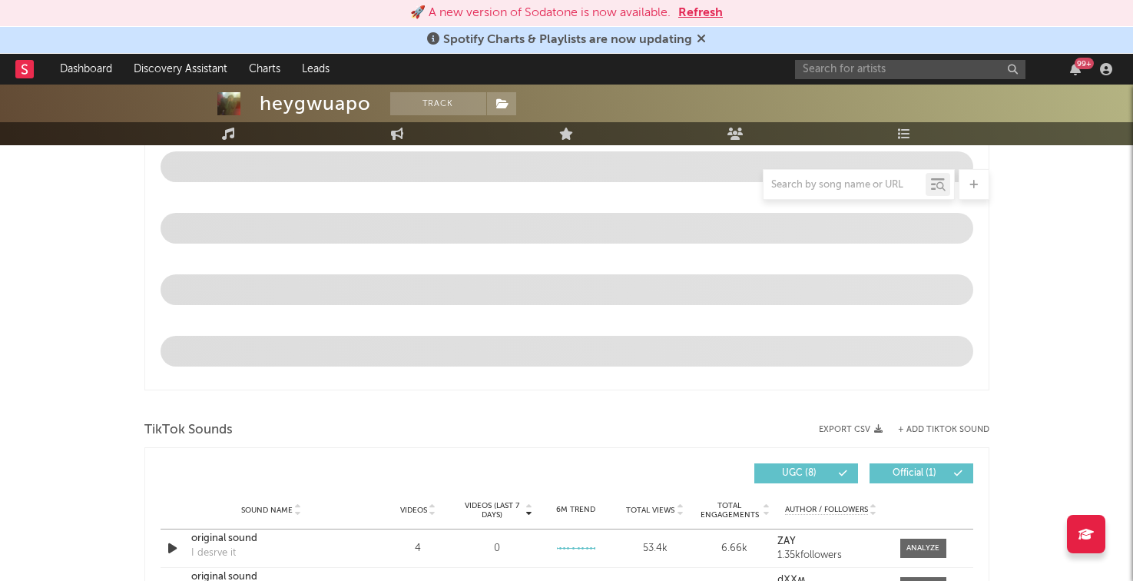
select select "6m"
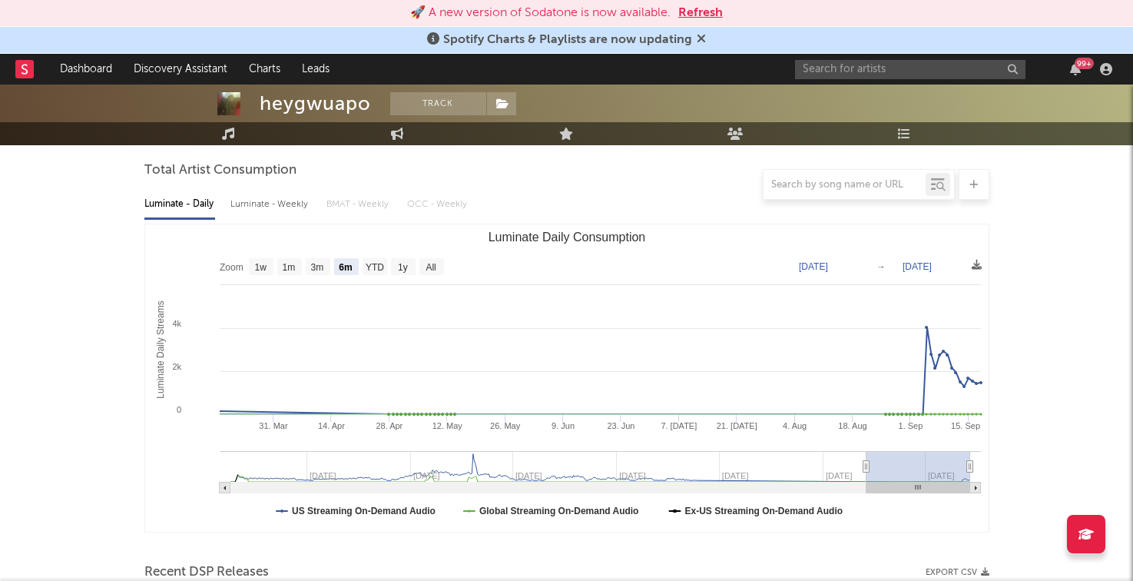
scroll to position [0, 0]
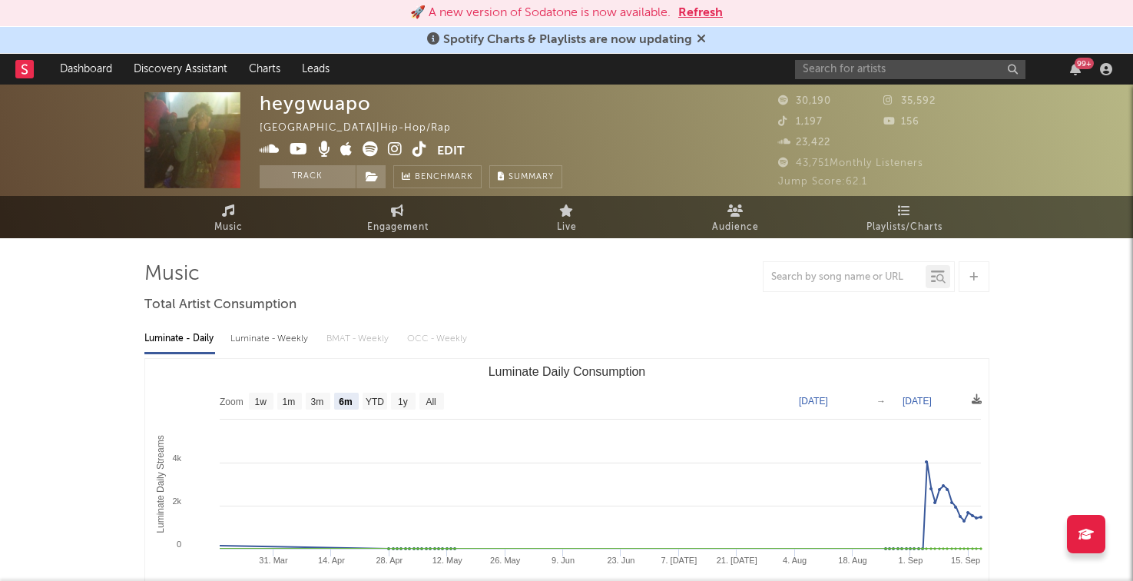
click at [390, 149] on icon at bounding box center [395, 148] width 15 height 15
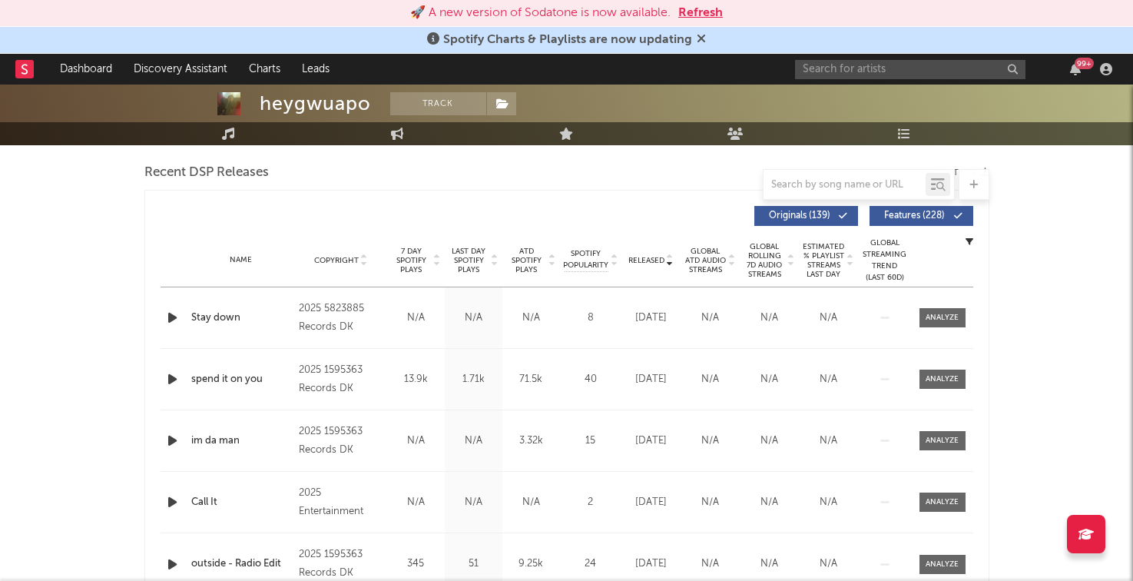
scroll to position [531, 0]
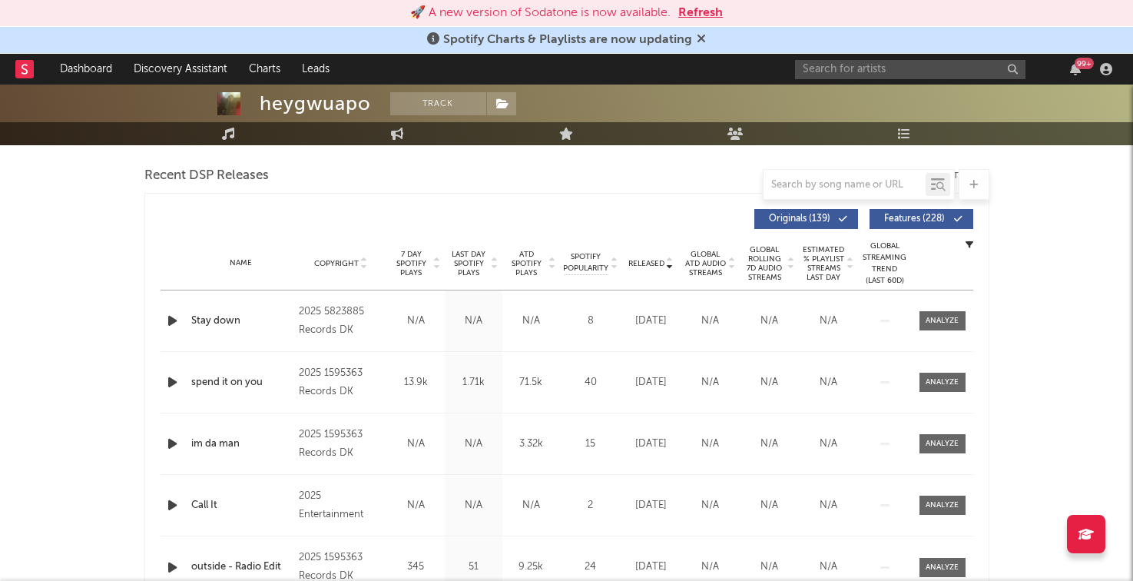
click at [648, 264] on span "Released" at bounding box center [646, 263] width 36 height 9
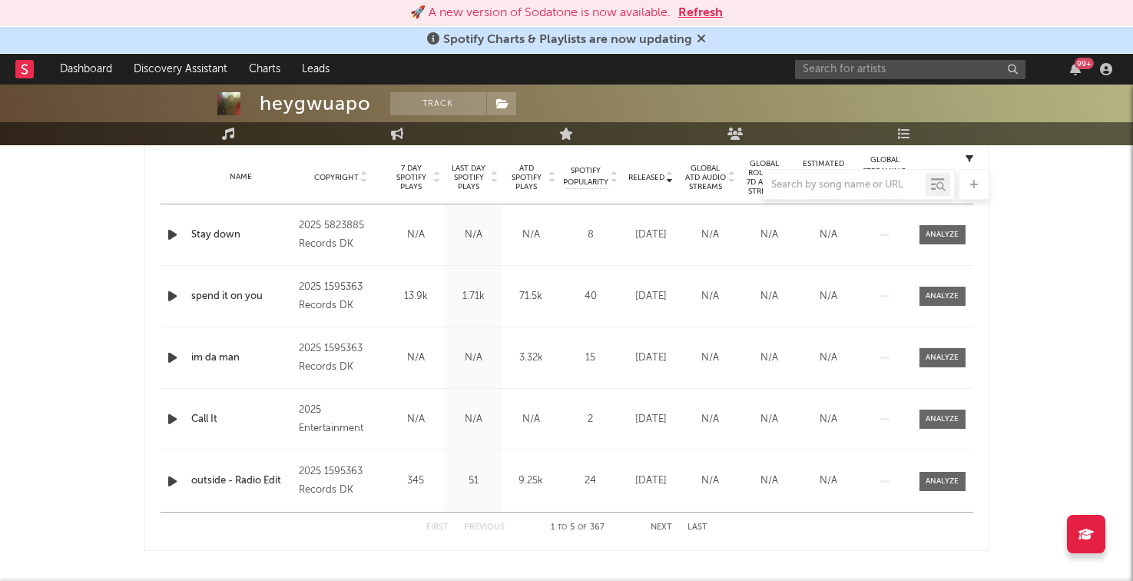
scroll to position [618, 0]
click at [651, 522] on button "Next" at bounding box center [662, 526] width 22 height 8
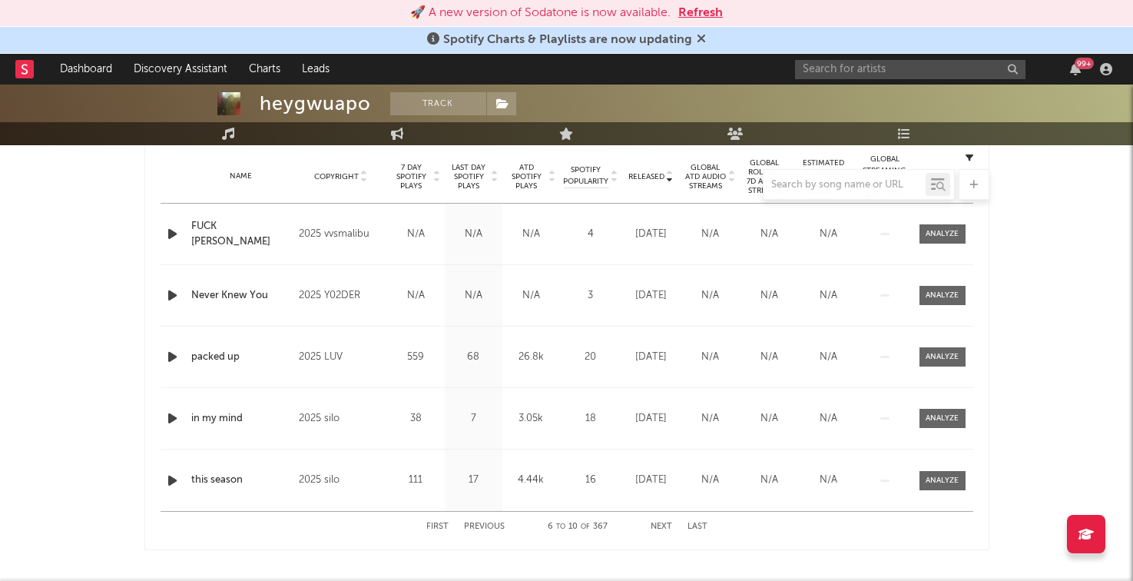
click at [651, 522] on button "Next" at bounding box center [662, 526] width 22 height 8
